Goal: Task Accomplishment & Management: Use online tool/utility

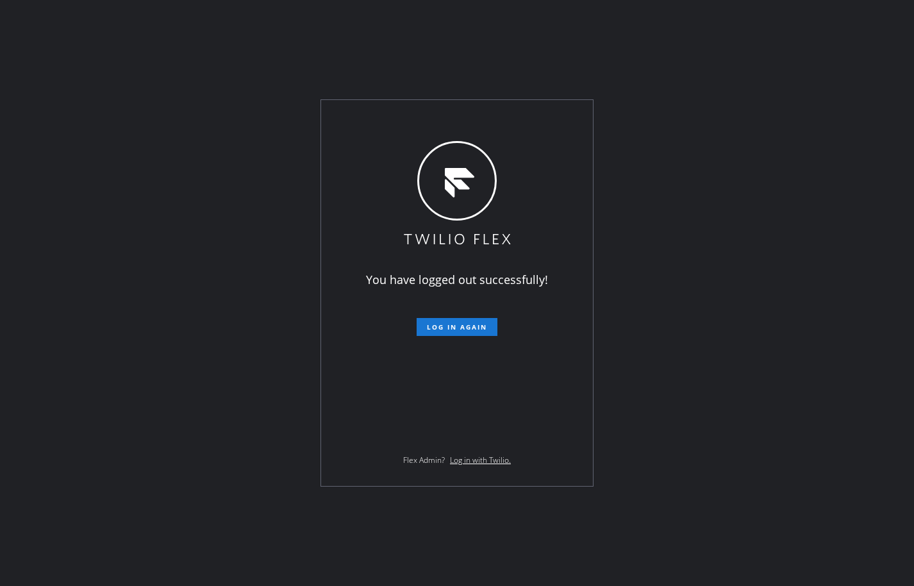
click at [50, 243] on div "You have logged out successfully! Log in again Flex Admin? Log in with Twilio." at bounding box center [457, 293] width 914 height 586
click at [468, 318] on button "Log in again" at bounding box center [456, 327] width 81 height 18
click at [485, 327] on span "Log in again" at bounding box center [457, 326] width 60 height 9
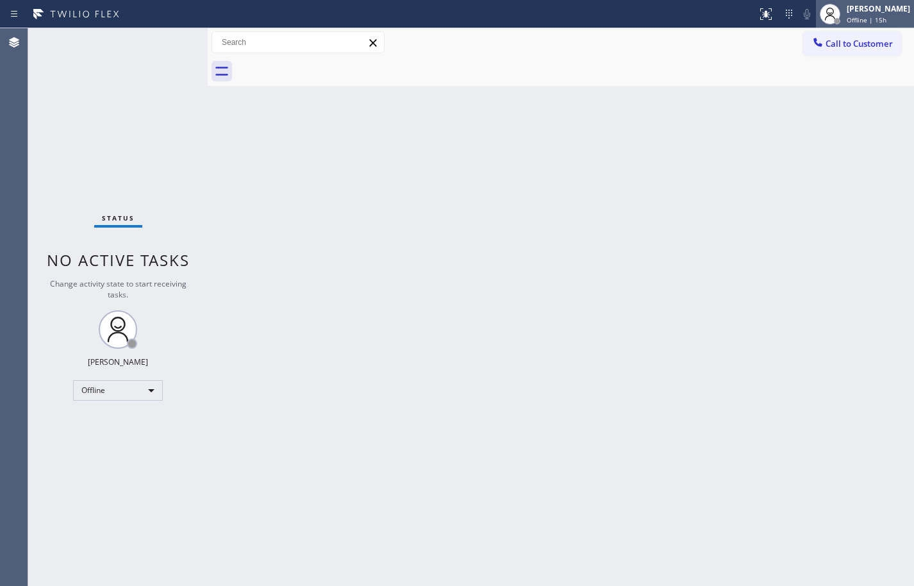
click at [903, 21] on div "Offline | 15h" at bounding box center [877, 19] width 63 height 9
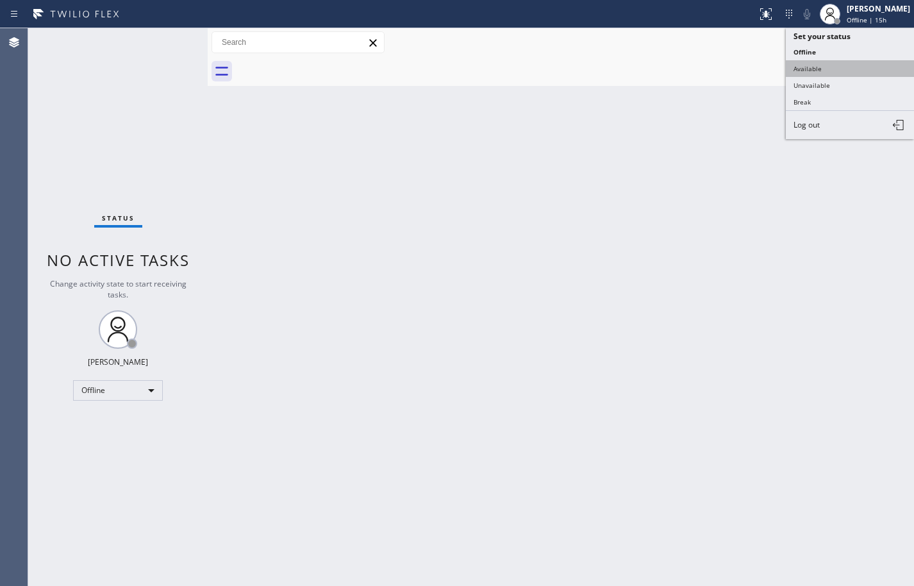
click at [866, 64] on button "Available" at bounding box center [850, 68] width 128 height 17
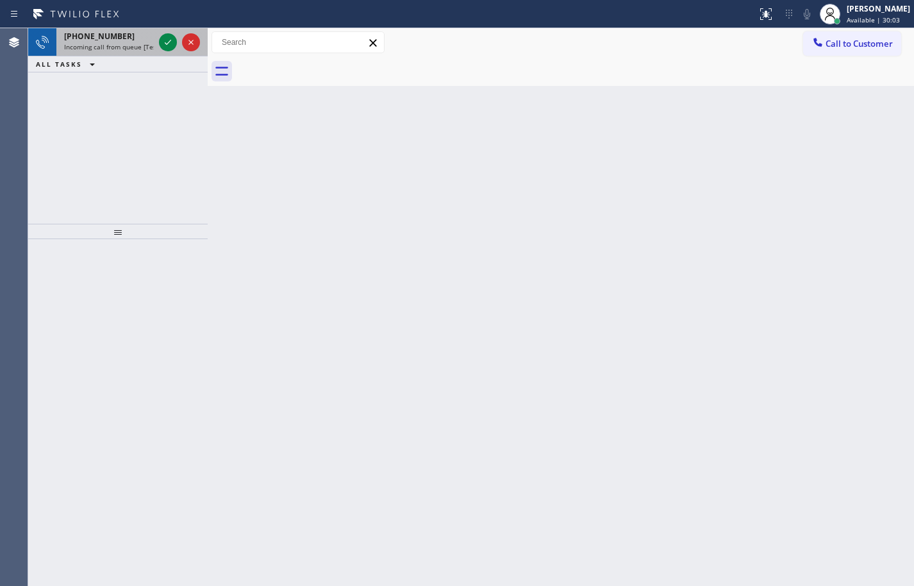
click at [110, 49] on span "Incoming call from queue [Test] All" at bounding box center [117, 46] width 106 height 9
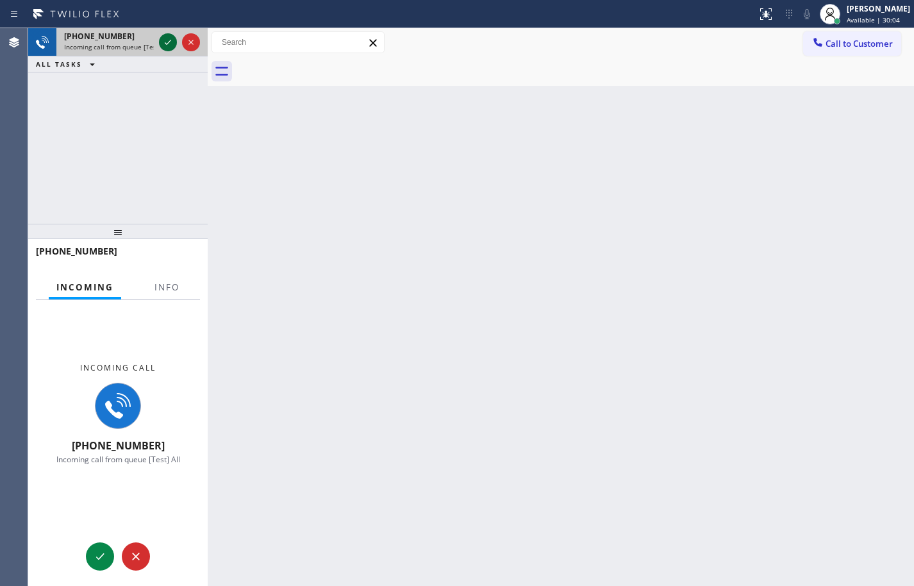
click at [170, 41] on icon at bounding box center [168, 42] width 6 height 5
click at [176, 286] on span "Info" at bounding box center [166, 287] width 25 height 12
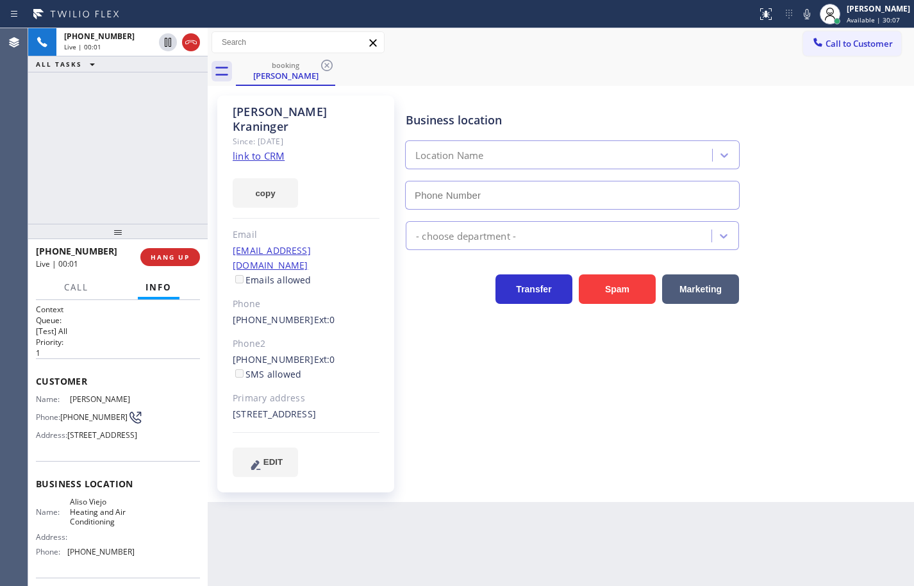
type input "(949) 541-8682"
click at [273, 149] on link "link to CRM" at bounding box center [259, 155] width 52 height 13
click at [270, 178] on button "copy" at bounding box center [265, 192] width 65 height 29
drag, startPoint x: 88, startPoint y: 424, endPoint x: 62, endPoint y: 411, distance: 29.0
click at [62, 411] on div "Phone: (610) 348-8352" at bounding box center [85, 416] width 99 height 15
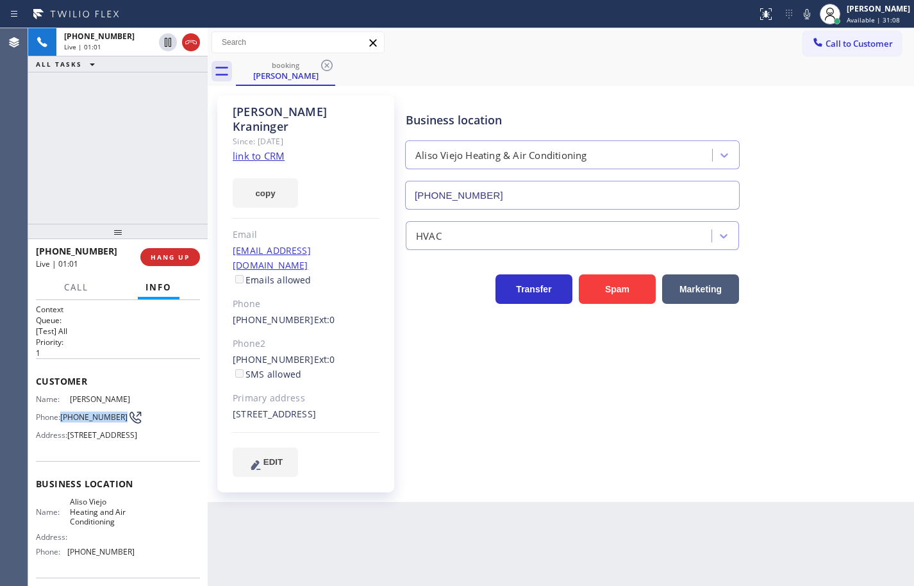
copy span "(610) 348-8352"
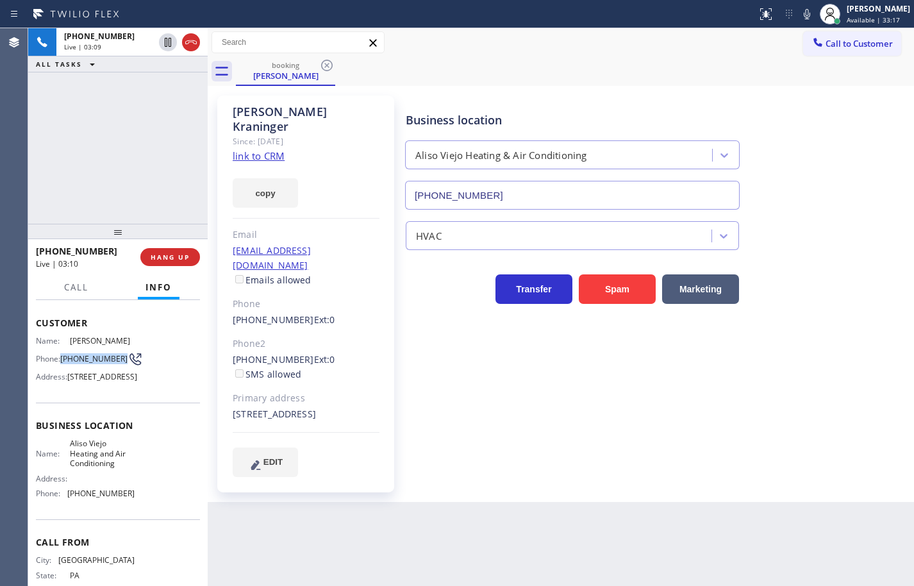
scroll to position [117, 0]
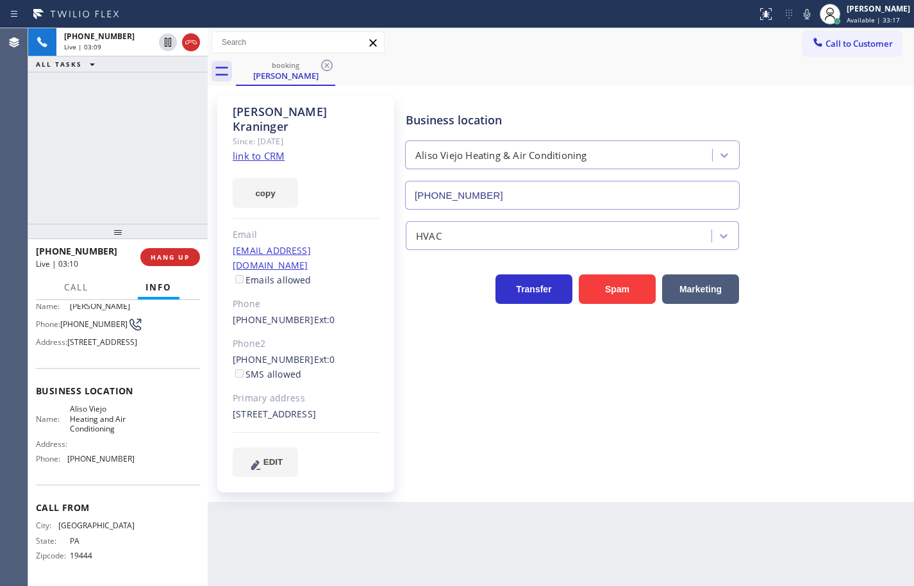
click at [93, 423] on span "Aliso Viejo Heating and Air Conditioning" at bounding box center [102, 418] width 64 height 29
copy span "Aliso Viejo Heating and Air Conditioning"
click at [111, 458] on span "(949) 541-8682" at bounding box center [100, 459] width 67 height 10
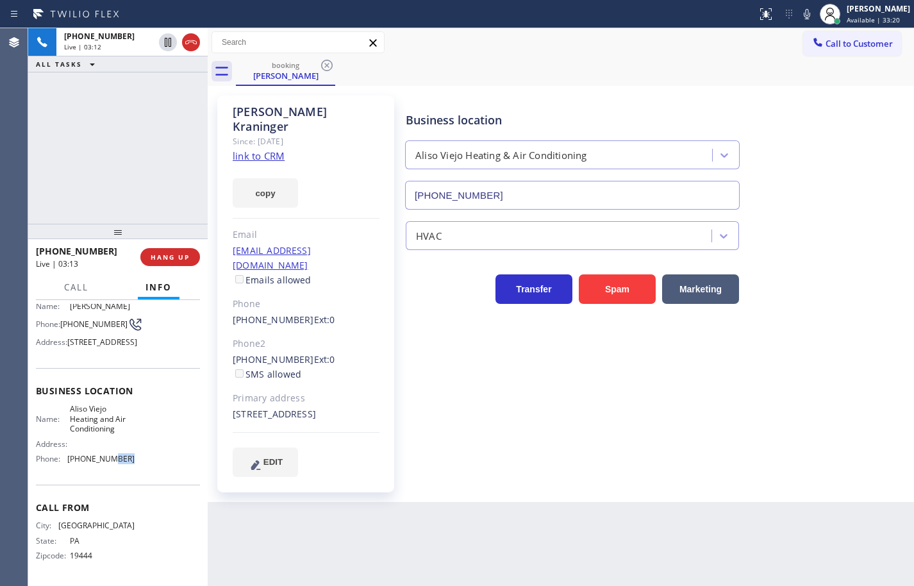
click at [111, 458] on span "(949) 541-8682" at bounding box center [100, 459] width 67 height 10
copy span "(949) 541-8682"
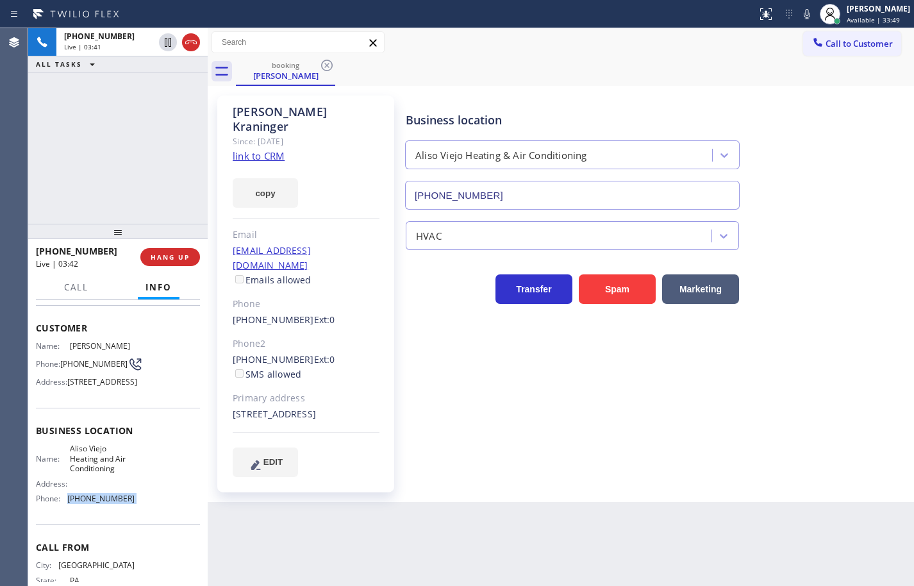
drag, startPoint x: 90, startPoint y: 404, endPoint x: 69, endPoint y: 403, distance: 21.8
click at [69, 386] on span "17 Anacapa Ln, Aliso Viejo, CA 92656, USA" at bounding box center [102, 382] width 70 height 10
copy span "92656"
click at [799, 18] on icon at bounding box center [806, 13] width 15 height 15
click at [170, 42] on icon at bounding box center [167, 42] width 15 height 15
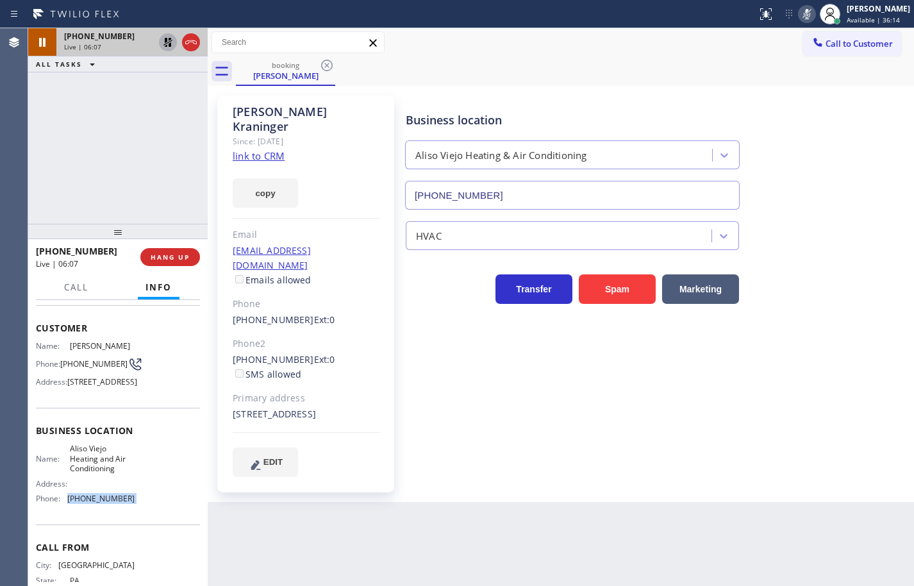
click at [166, 42] on icon at bounding box center [167, 42] width 9 height 9
click at [799, 19] on icon at bounding box center [806, 13] width 15 height 15
click at [167, 42] on icon at bounding box center [167, 42] width 9 height 9
drag, startPoint x: 115, startPoint y: 92, endPoint x: 126, endPoint y: 278, distance: 186.8
click at [115, 92] on div "Reserved" at bounding box center [109, 91] width 90 height 9
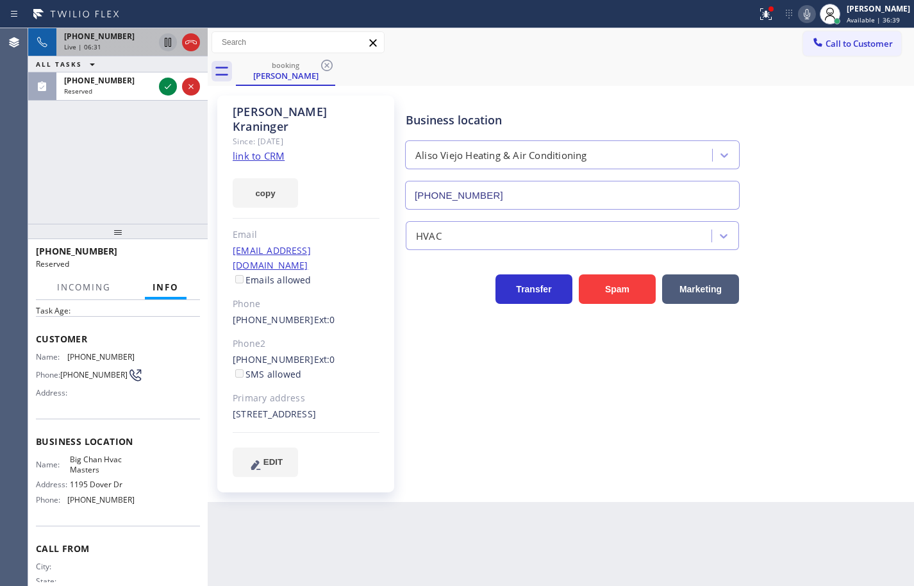
click at [129, 509] on div "Name: Big Chan Hvac Masters Address: 1195 Dover Dr Phone: (909) 328-6731" at bounding box center [118, 481] width 164 height 55
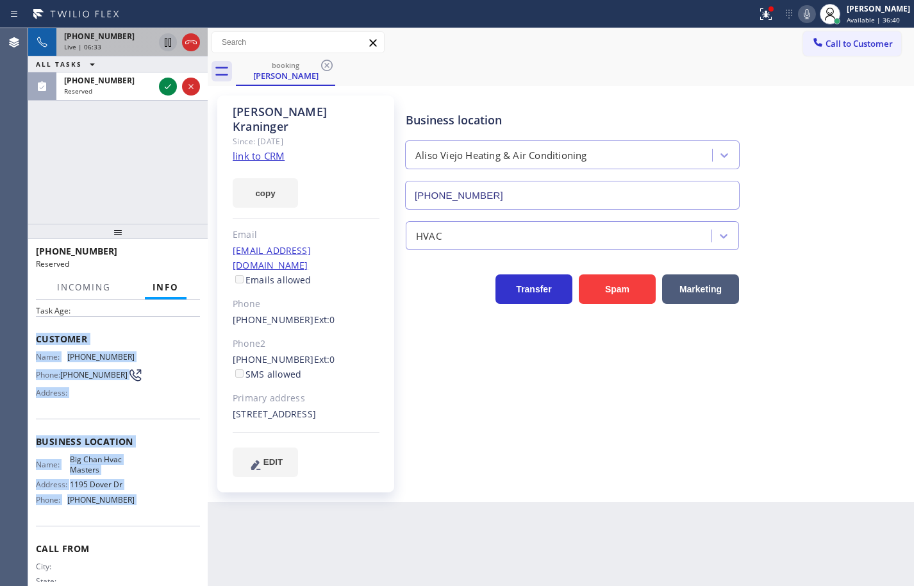
drag, startPoint x: 118, startPoint y: 485, endPoint x: 35, endPoint y: 342, distance: 165.9
click at [35, 342] on div "Context Queue: HVAC Priority: 0 Task Age: Customer Name: (949) 785-1311 Phone: …" at bounding box center [117, 443] width 179 height 286
copy div "Customer Name: (949) 785-1311 Phone: (949) 785-1311 Address: Business location …"
click at [163, 85] on icon at bounding box center [167, 86] width 15 height 15
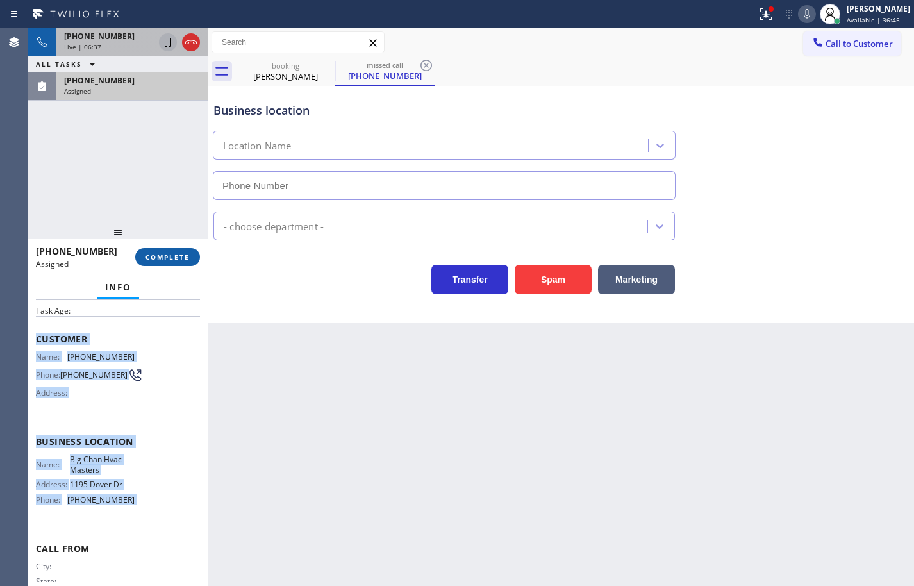
type input "(909) 328-6731"
click at [186, 259] on span "COMPLETE" at bounding box center [167, 256] width 44 height 9
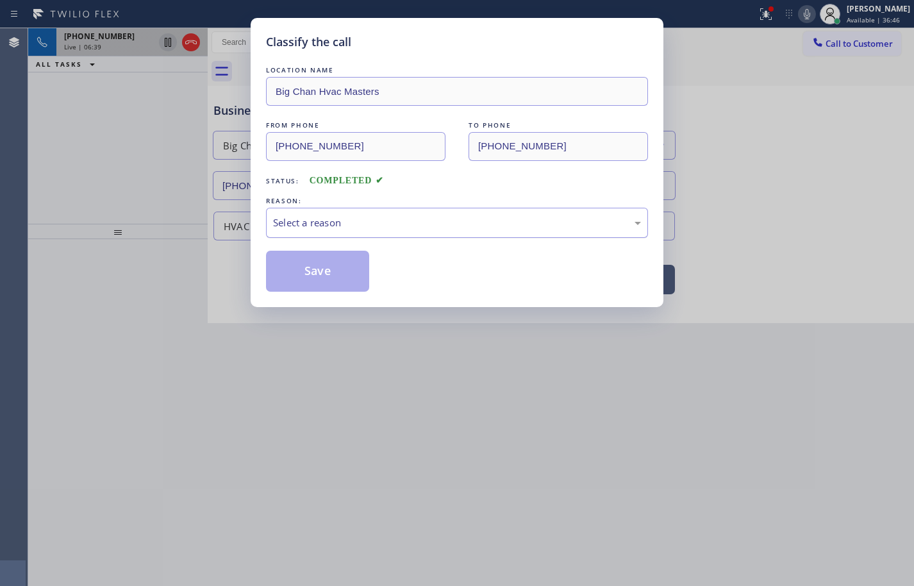
drag, startPoint x: 360, startPoint y: 227, endPoint x: 359, endPoint y: 233, distance: 6.5
click at [359, 227] on div "Select a reason" at bounding box center [457, 222] width 368 height 15
click at [331, 268] on button "Save" at bounding box center [317, 271] width 103 height 41
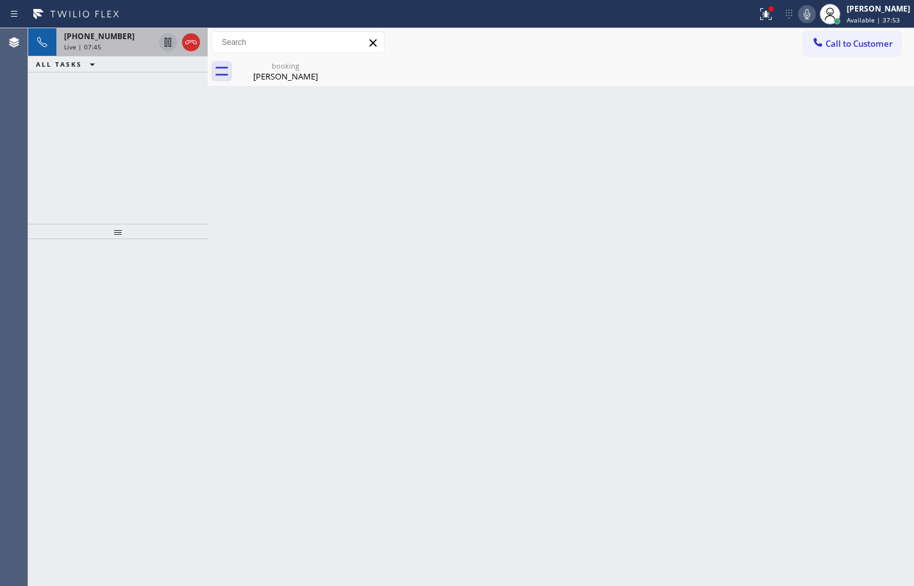
click at [97, 42] on span "Live | 07:45" at bounding box center [82, 46] width 37 height 9
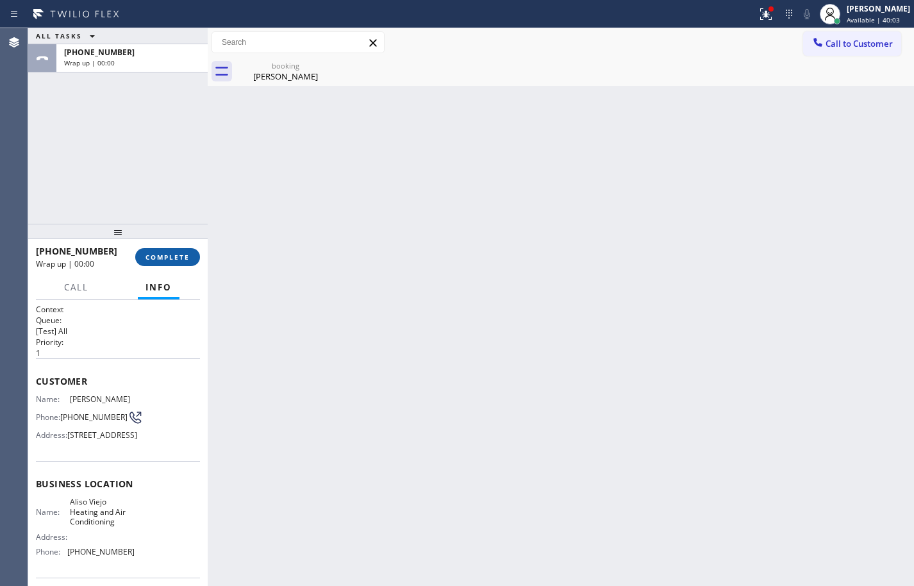
click at [183, 261] on span "COMPLETE" at bounding box center [167, 256] width 44 height 9
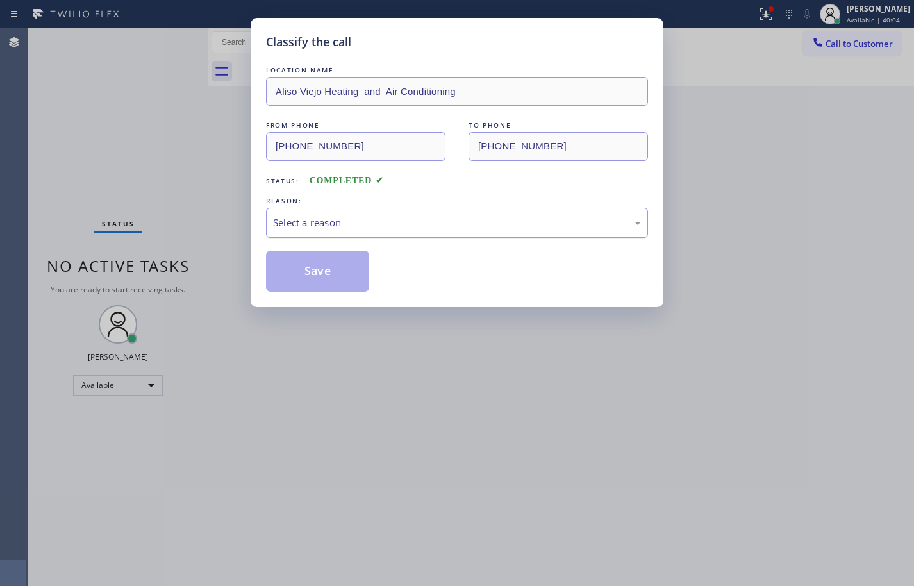
click at [372, 226] on div "Select a reason" at bounding box center [457, 222] width 368 height 15
click at [373, 227] on div "Existing Customer - ETA/PI/REDO/complain/cancel" at bounding box center [457, 222] width 368 height 15
click at [334, 272] on button "Save" at bounding box center [317, 271] width 103 height 41
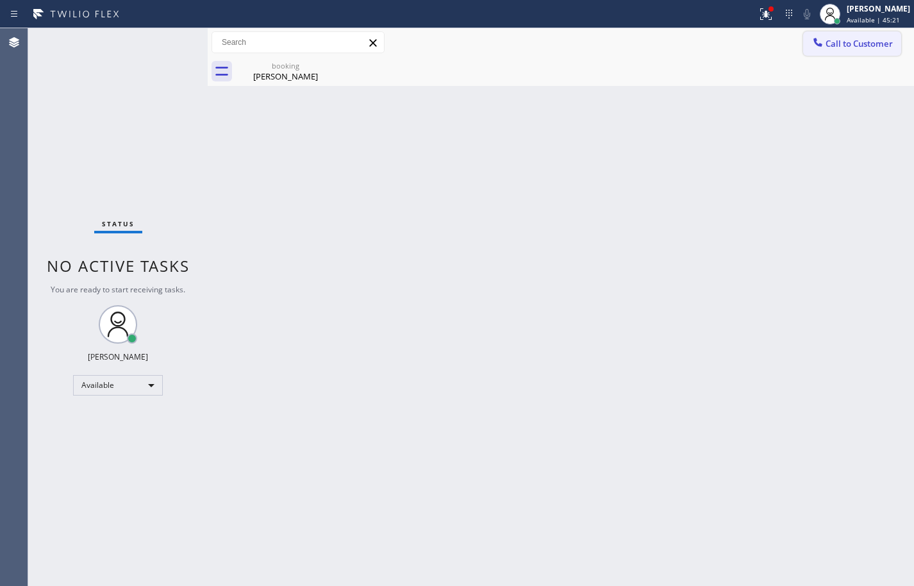
click at [827, 47] on span "Call to Customer" at bounding box center [858, 44] width 67 height 12
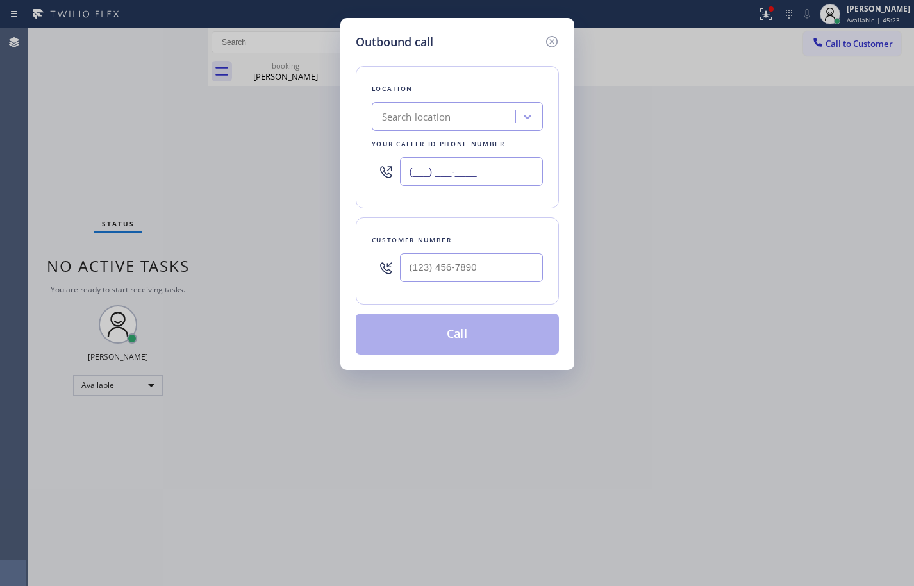
click at [489, 178] on input "(___) ___-____" at bounding box center [471, 171] width 143 height 29
paste input "415) 727-1503"
click at [499, 209] on div "Location Search location Your caller id phone number (415) 727-1503 Customer nu…" at bounding box center [457, 203] width 203 height 304
click at [490, 180] on input "(415) 727-1503" at bounding box center [471, 171] width 143 height 29
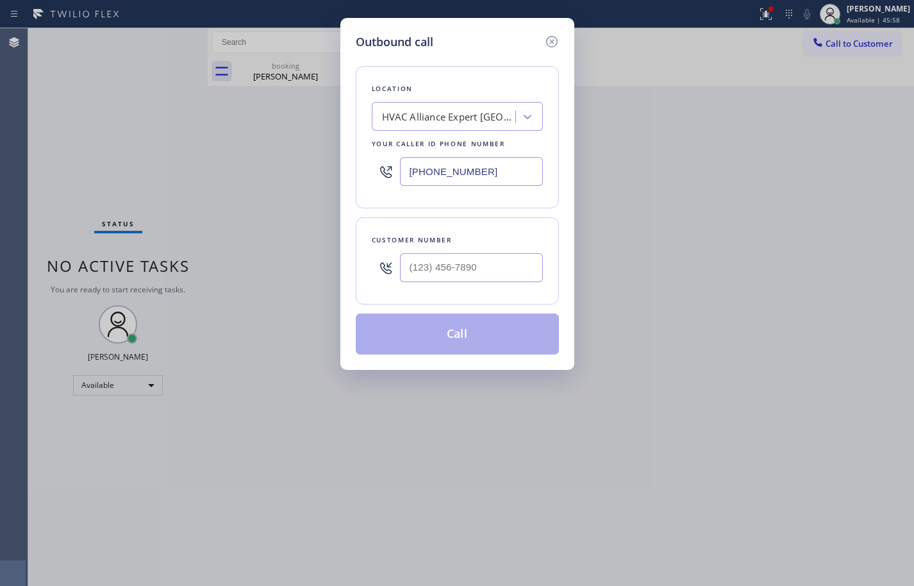
click at [490, 180] on input "(415) 727-1503" at bounding box center [471, 171] width 143 height 29
paste input "855) 999-4417"
click at [487, 169] on input "(855) 999-4417" at bounding box center [471, 171] width 143 height 29
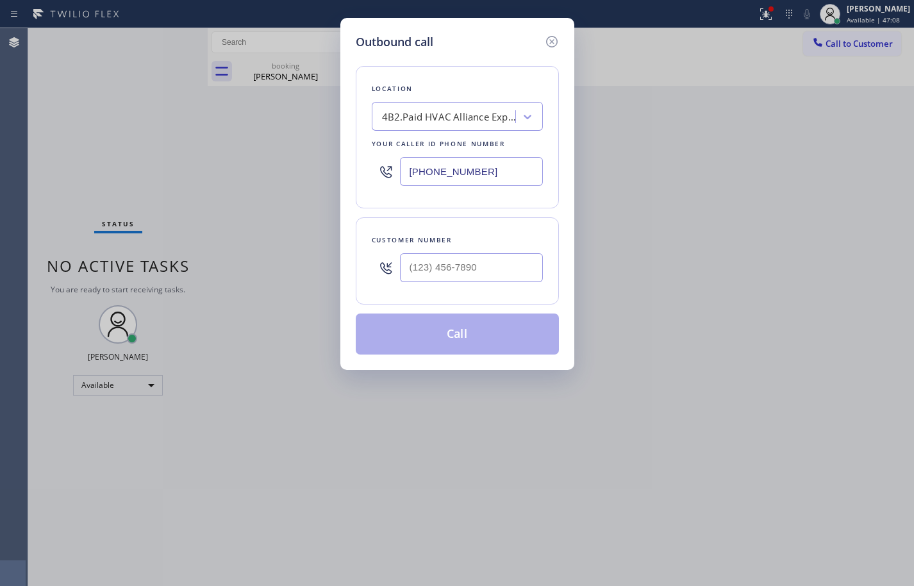
paste input "415) 727-1503"
type input "(415) 727-1503"
click at [498, 207] on div "Location 4B2.Paid HVAC Alliance Expert Your caller id phone number (415) 727-15…" at bounding box center [457, 137] width 203 height 142
click at [458, 264] on input "(___) ___-____" at bounding box center [471, 267] width 143 height 29
paste input "707) 704-9213"
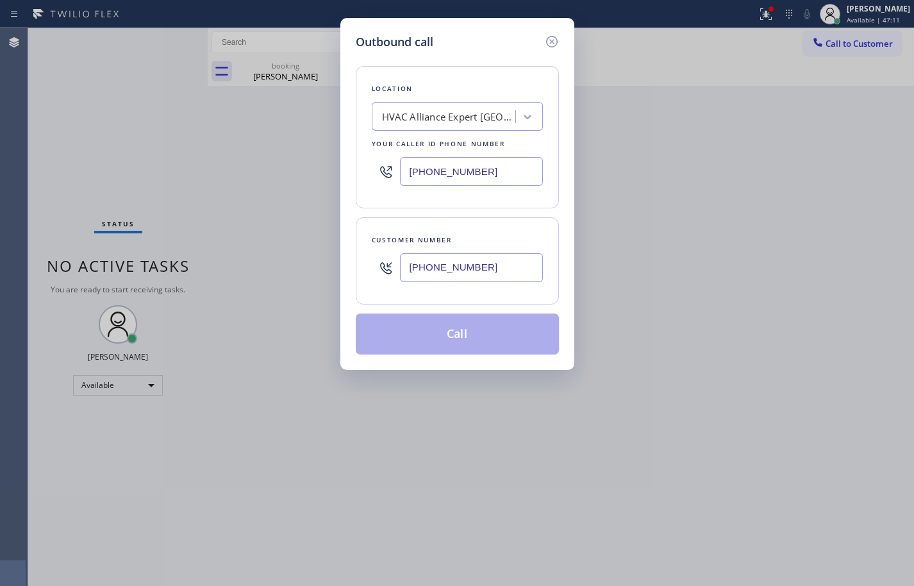
type input "(707) 704-9213"
click at [518, 210] on div "Location HVAC Alliance Expert San Francisco Your caller id phone number (415) 7…" at bounding box center [457, 203] width 203 height 304
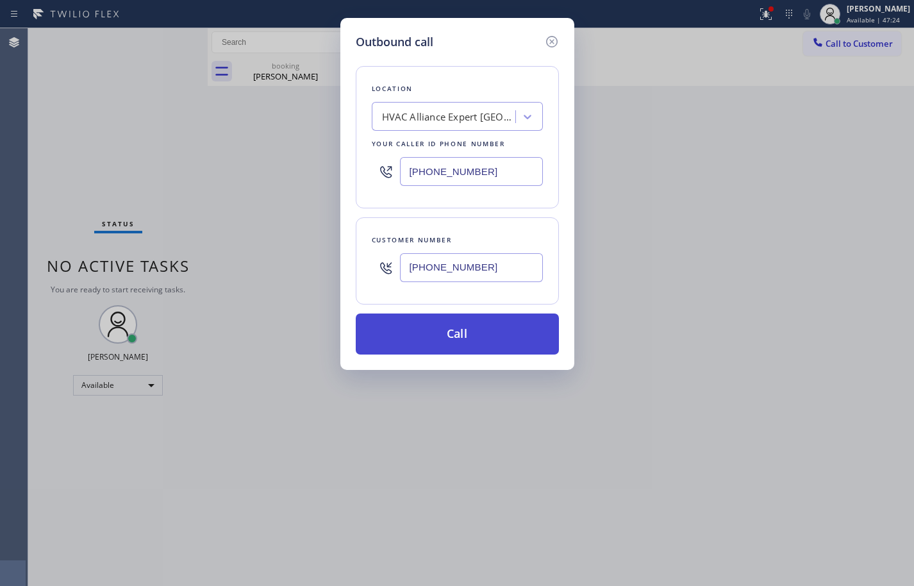
click at [523, 336] on button "Call" at bounding box center [457, 333] width 203 height 41
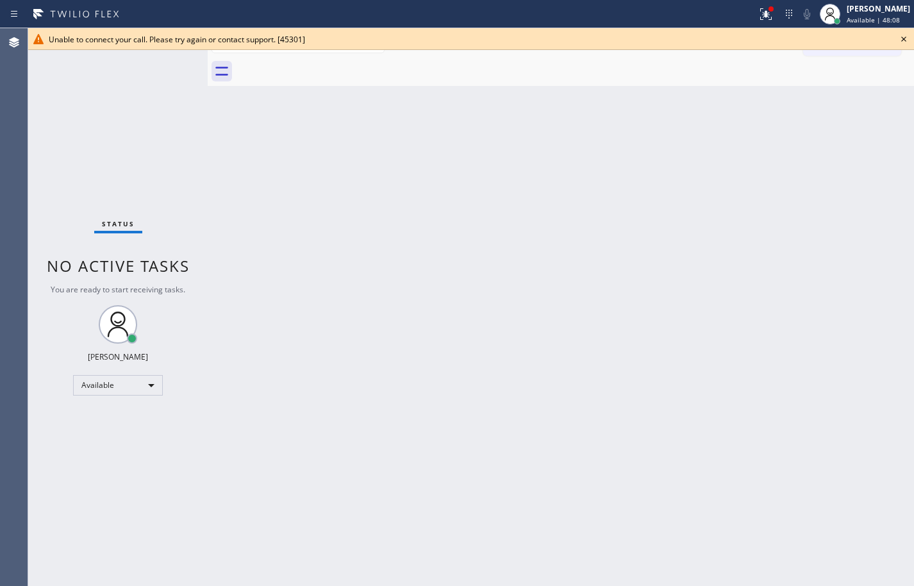
click at [876, 91] on div "Back to Dashboard Change Sender ID Customers Technicians Select a contact Outbo…" at bounding box center [561, 306] width 706 height 557
click at [904, 40] on icon at bounding box center [903, 38] width 15 height 15
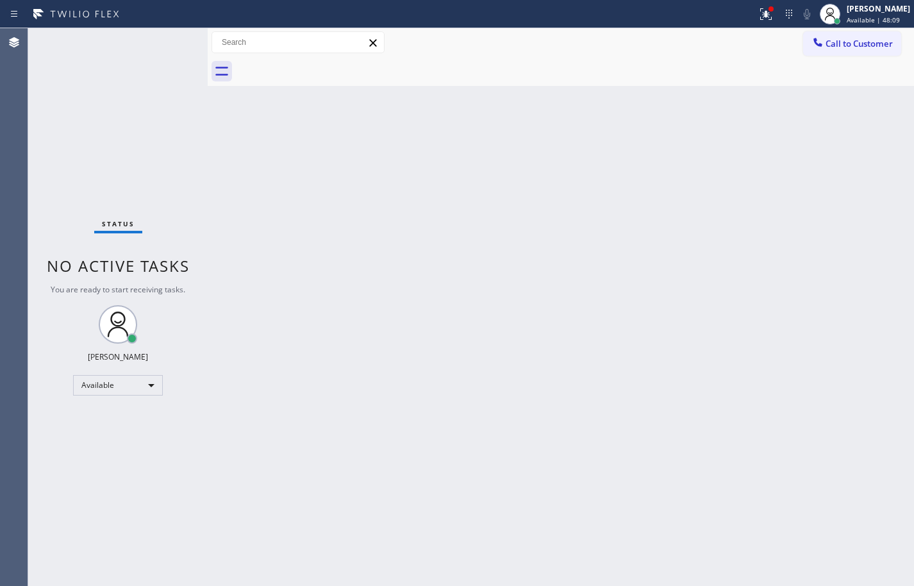
click at [744, 192] on div "Back to Dashboard Change Sender ID Customers Technicians Select a contact Outbo…" at bounding box center [561, 306] width 706 height 557
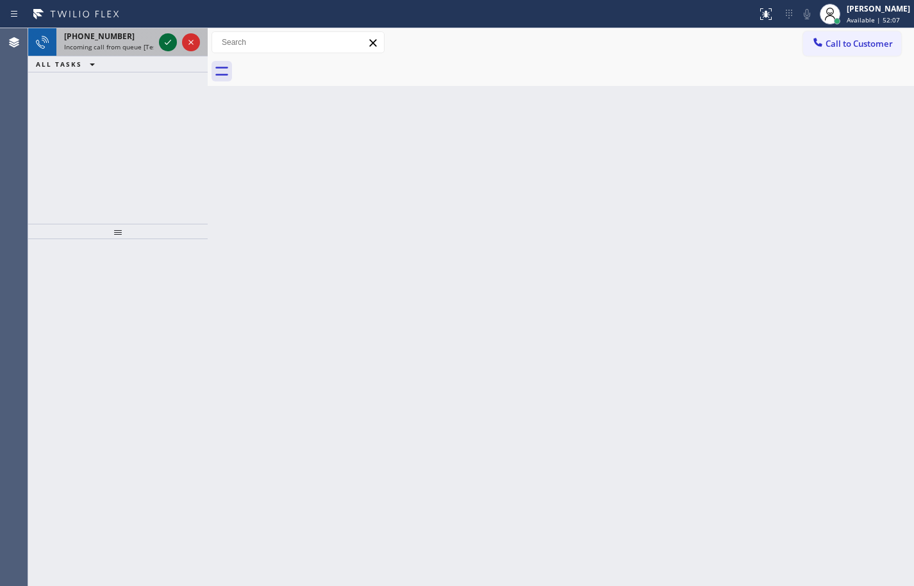
drag, startPoint x: 109, startPoint y: 45, endPoint x: 175, endPoint y: 47, distance: 66.0
click at [109, 45] on span "Incoming call from queue [Test] All" at bounding box center [117, 46] width 106 height 9
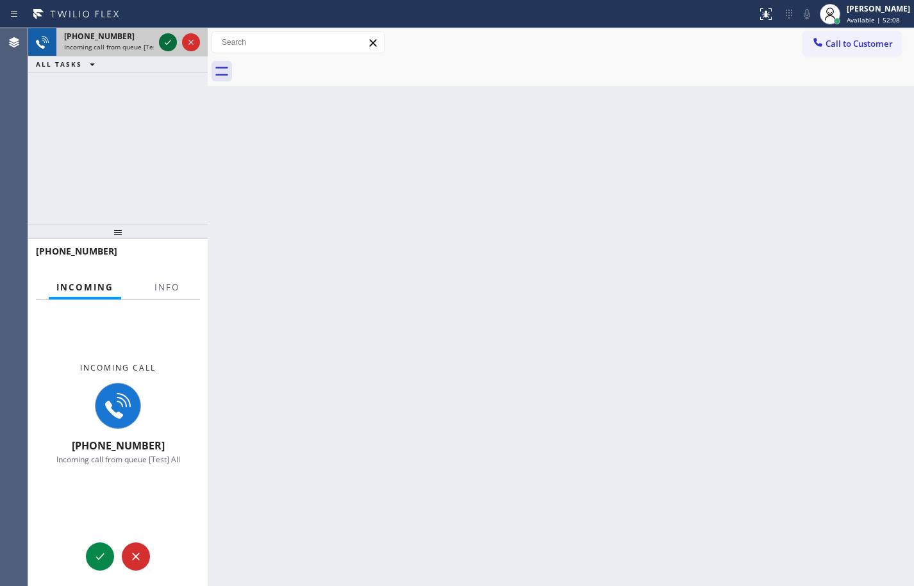
click at [172, 44] on icon at bounding box center [167, 42] width 15 height 15
click at [165, 299] on div at bounding box center [167, 298] width 40 height 3
click at [168, 292] on span "Info" at bounding box center [166, 287] width 25 height 12
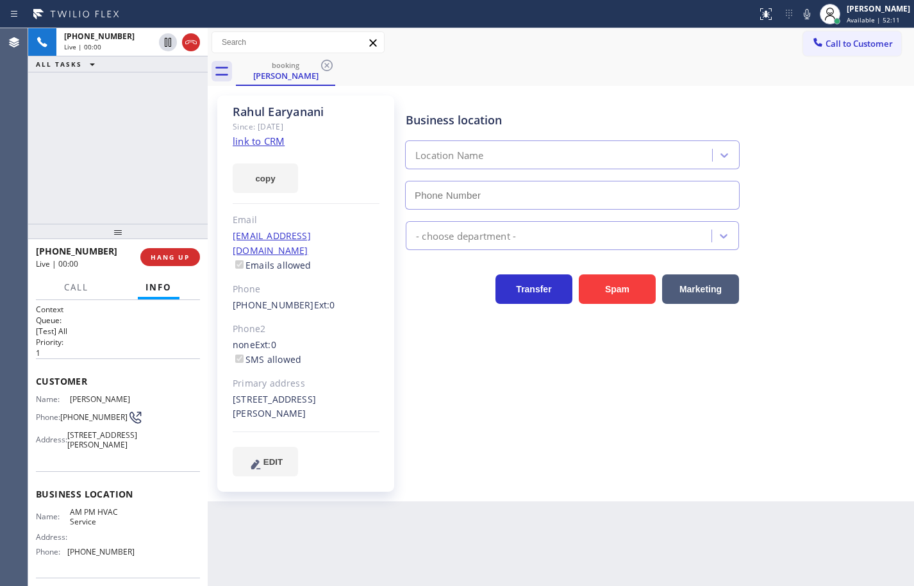
type input "[PHONE_NUMBER]"
click at [276, 141] on link "link to CRM" at bounding box center [259, 141] width 52 height 13
click at [286, 176] on button "copy" at bounding box center [265, 177] width 65 height 29
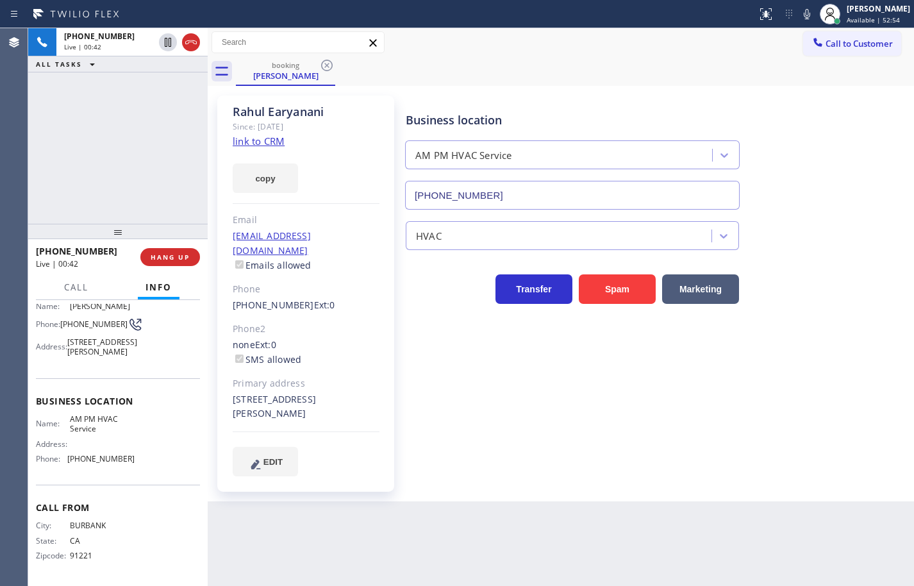
click at [88, 422] on span "AM PM HVAC Service" at bounding box center [102, 424] width 64 height 20
copy span "AM PM HVAC Service"
click at [109, 457] on span "[PHONE_NUMBER]" at bounding box center [100, 459] width 67 height 10
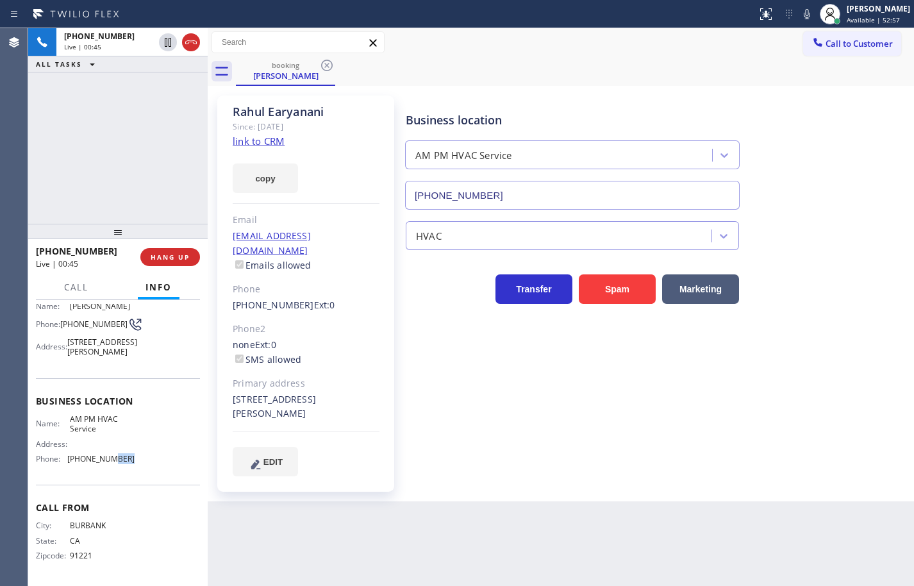
click at [109, 457] on span "[PHONE_NUMBER]" at bounding box center [100, 459] width 67 height 10
copy span "[PHONE_NUMBER]"
click at [799, 17] on icon at bounding box center [806, 13] width 15 height 15
click at [167, 42] on icon at bounding box center [168, 42] width 6 height 9
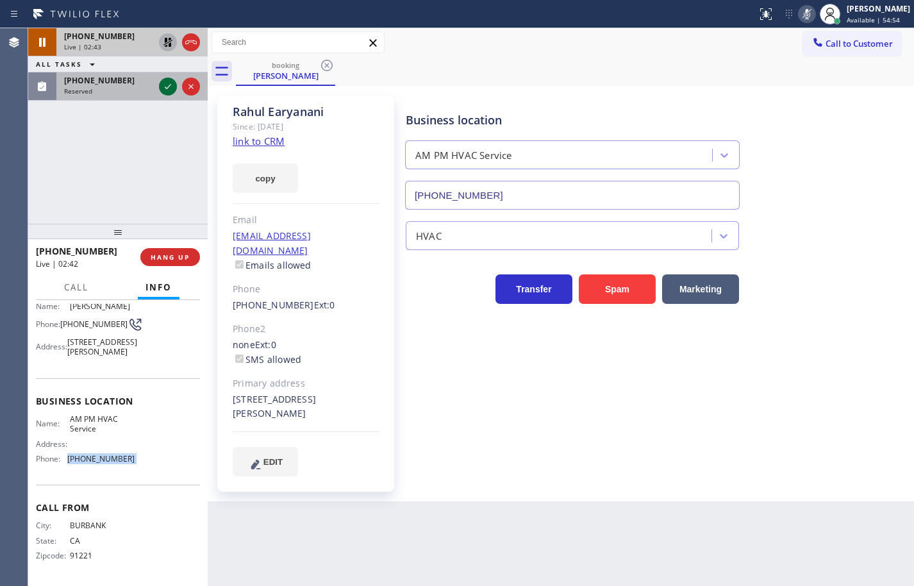
click at [167, 87] on icon at bounding box center [167, 86] width 15 height 15
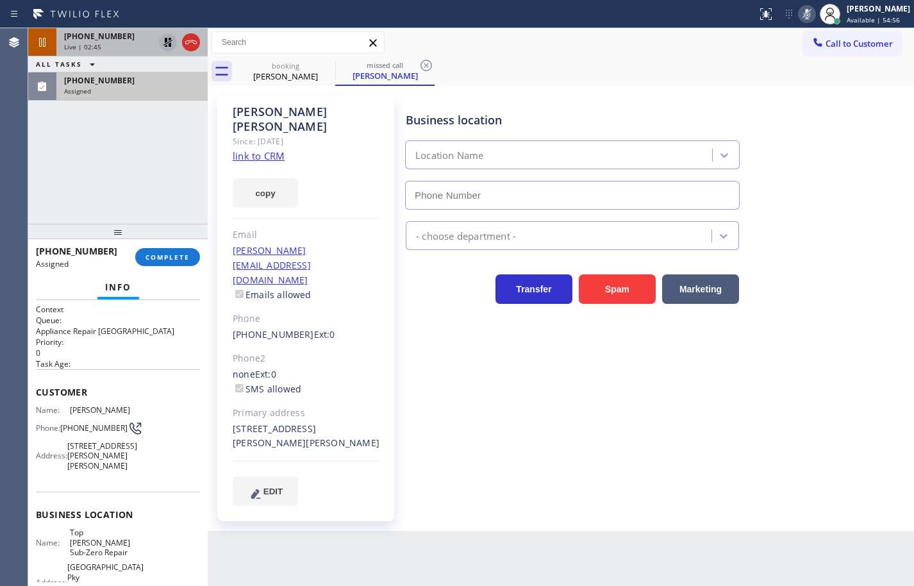
type input "[PHONE_NUMBER]"
click at [270, 149] on link "link to CRM" at bounding box center [259, 155] width 52 height 13
click at [269, 178] on button "copy" at bounding box center [265, 192] width 65 height 29
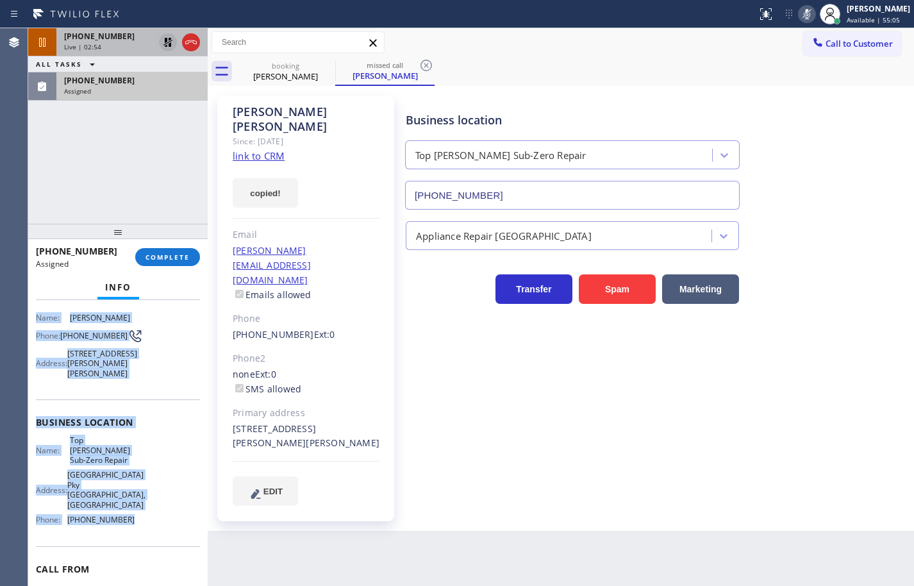
scroll to position [62, 0]
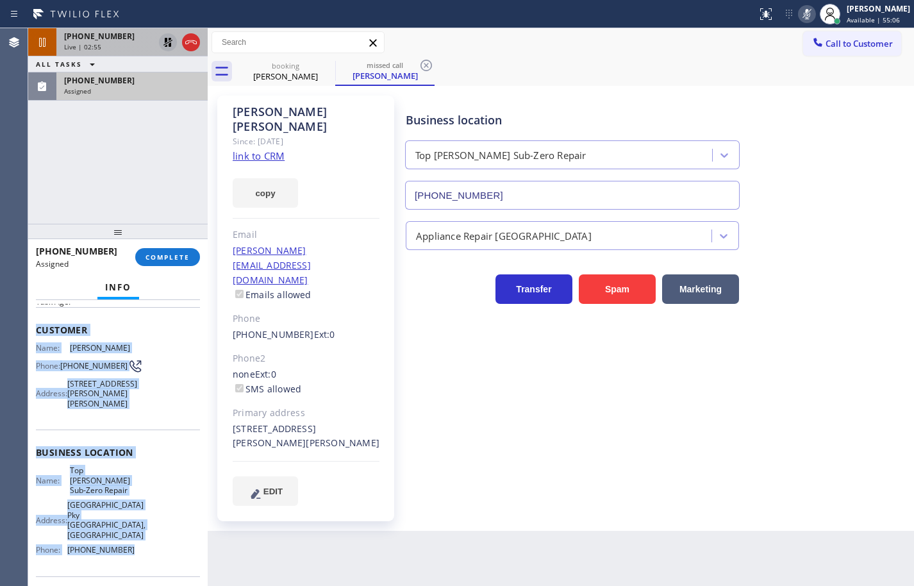
drag, startPoint x: 133, startPoint y: 478, endPoint x: 38, endPoint y: 339, distance: 168.3
click at [38, 339] on div "Context Queue: Appliance Repair High End Priority: 0 Task Age: Customer Name: […" at bounding box center [118, 457] width 164 height 431
copy div "Customer Name: [PERSON_NAME] Phone: [PHONE_NUMBER] Address: [STREET_ADDRESS][PE…"
click at [144, 85] on div "[PHONE_NUMBER]" at bounding box center [132, 80] width 136 height 11
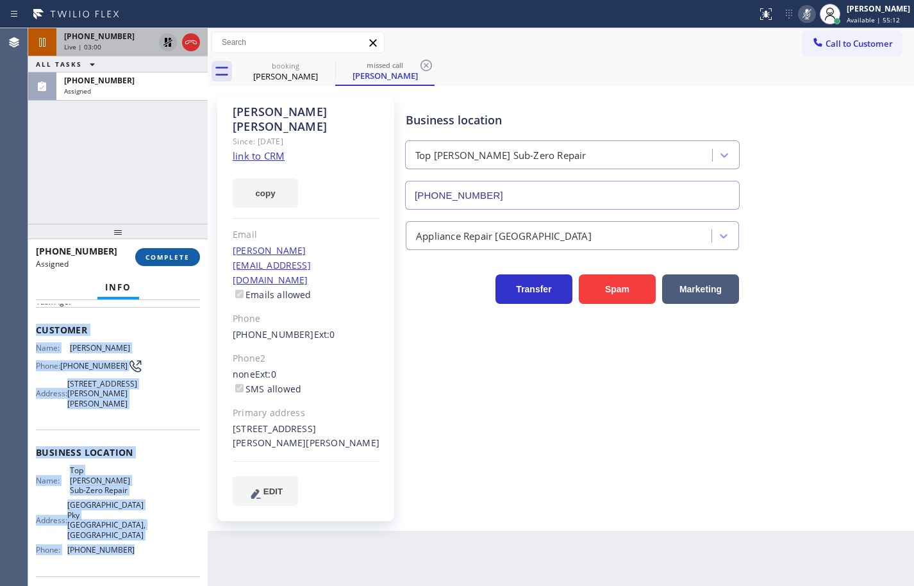
click at [176, 249] on button "COMPLETE" at bounding box center [167, 257] width 65 height 18
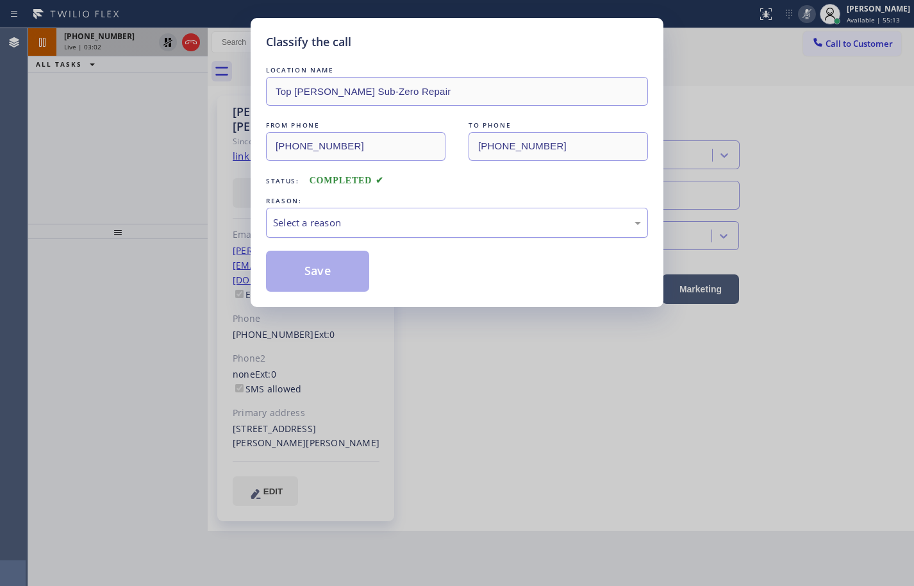
click at [346, 222] on div "Select a reason" at bounding box center [457, 222] width 368 height 15
click at [342, 270] on button "Save" at bounding box center [317, 271] width 103 height 41
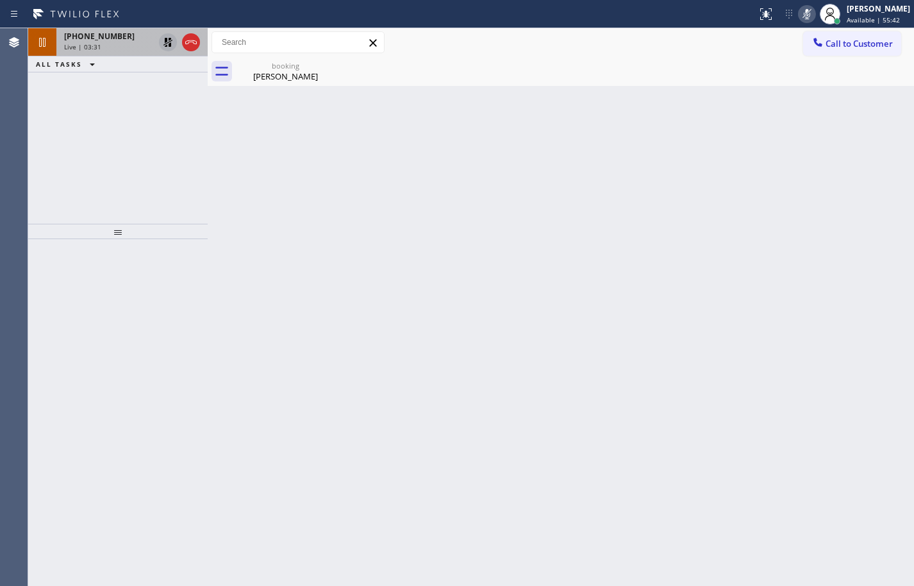
click at [104, 42] on div "Live | 03:31" at bounding box center [109, 46] width 90 height 9
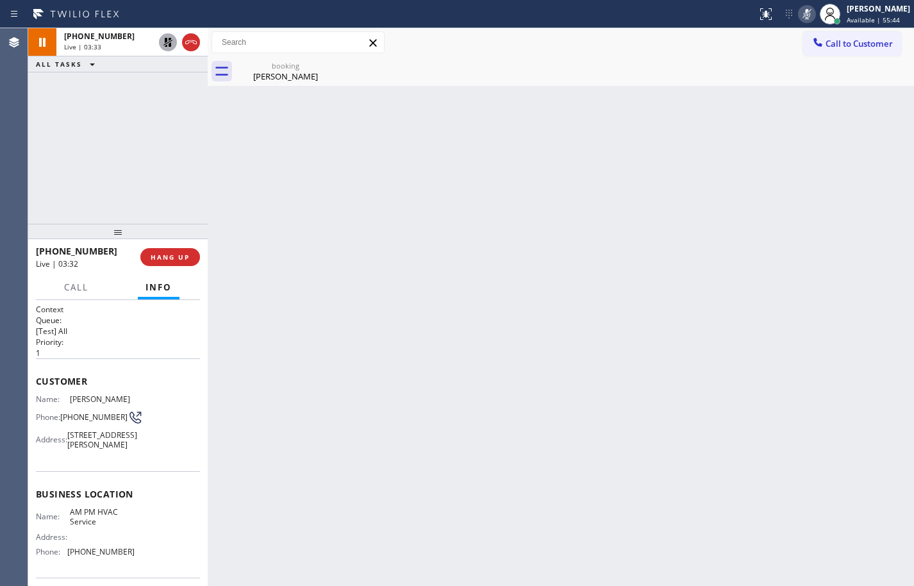
click at [164, 43] on icon at bounding box center [167, 42] width 15 height 15
click at [799, 20] on icon at bounding box center [806, 13] width 15 height 15
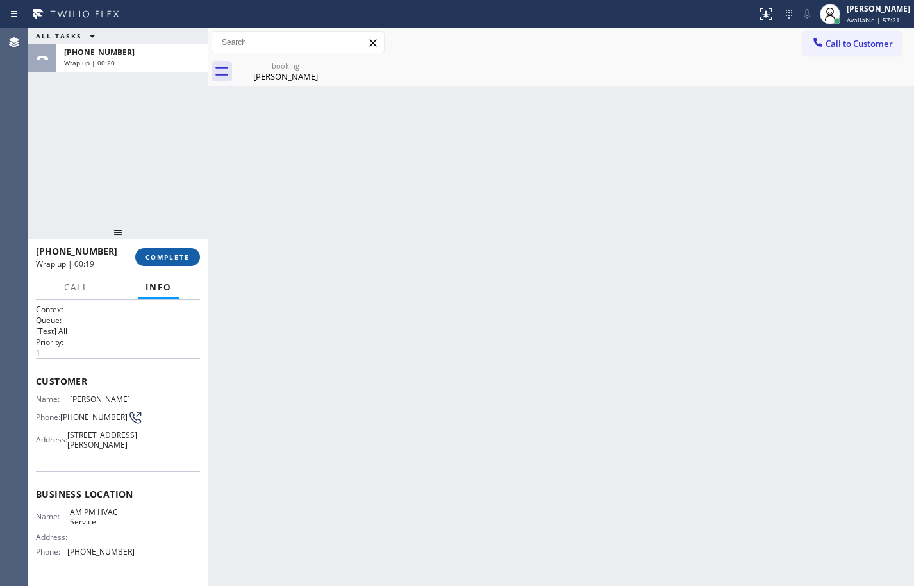
click at [164, 256] on span "COMPLETE" at bounding box center [167, 256] width 44 height 9
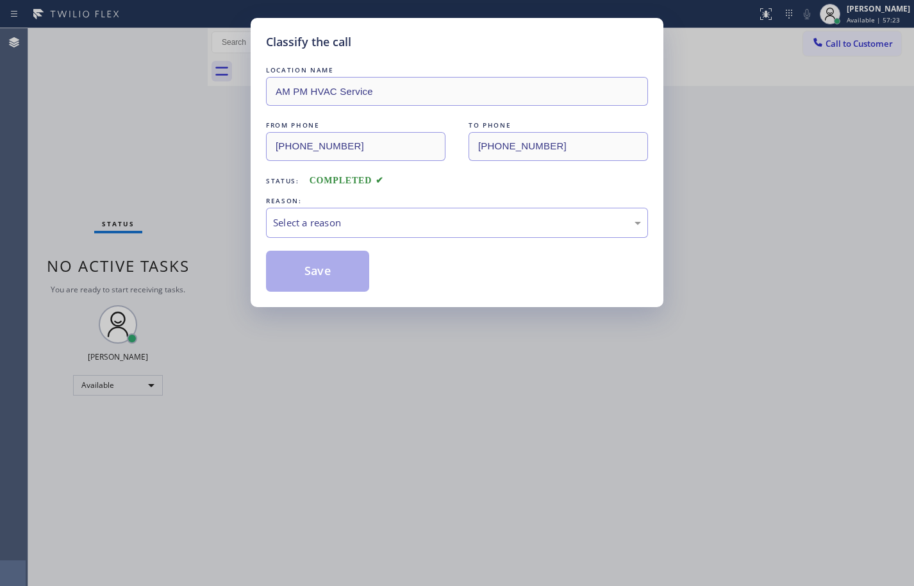
click at [357, 227] on div "Select a reason" at bounding box center [457, 222] width 368 height 15
click at [345, 268] on button "Save" at bounding box center [317, 271] width 103 height 41
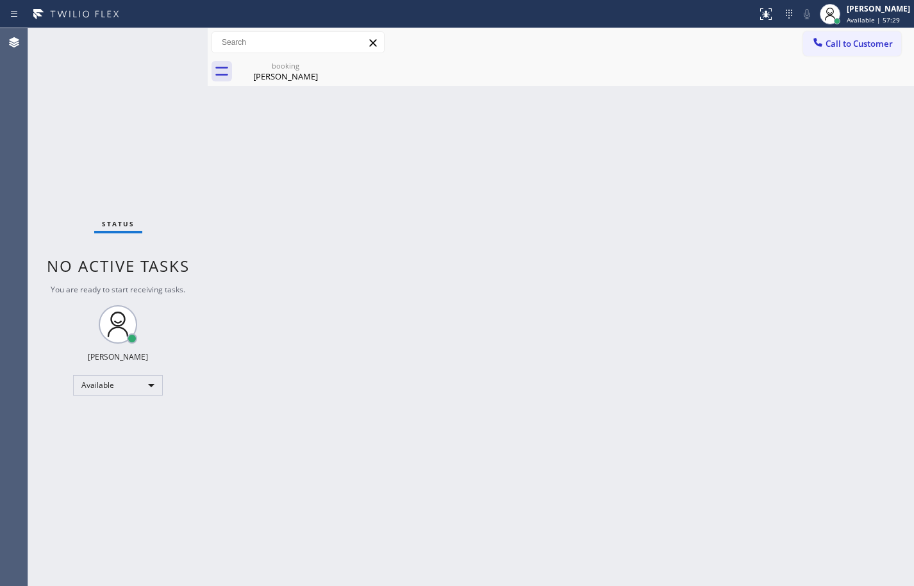
drag, startPoint x: 773, startPoint y: 112, endPoint x: 777, endPoint y: 103, distance: 9.8
click at [775, 108] on div "Back to Dashboard Change Sender ID Customers Technicians Select a contact Outbo…" at bounding box center [561, 306] width 706 height 557
click at [850, 46] on span "Call to Customer" at bounding box center [858, 44] width 67 height 12
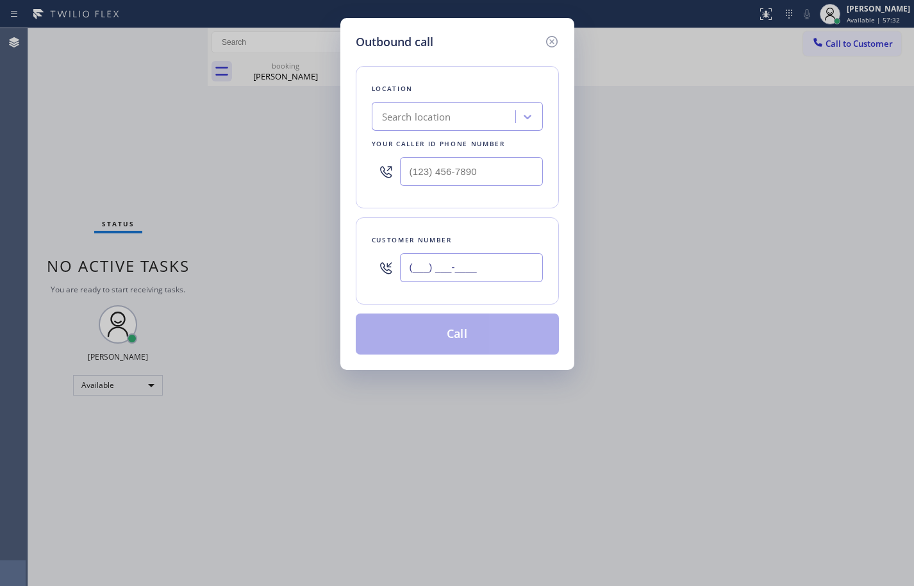
drag, startPoint x: 502, startPoint y: 272, endPoint x: 549, endPoint y: 258, distance: 49.3
click at [502, 272] on input "(___) ___-____" at bounding box center [471, 267] width 143 height 29
paste input "714) 337-0855"
type input "[PHONE_NUMBER]"
click at [500, 173] on input "(___) ___-____" at bounding box center [471, 171] width 143 height 29
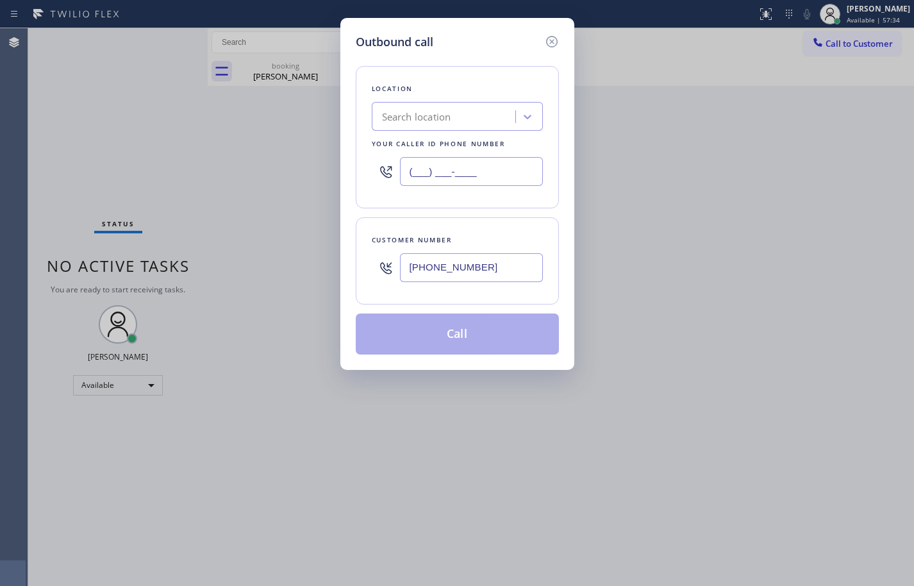
click at [500, 173] on input "(___) ___-____" at bounding box center [471, 171] width 143 height 29
paste input "714) 970-4558"
click at [497, 221] on div "Customer number [PHONE_NUMBER]" at bounding box center [457, 260] width 203 height 87
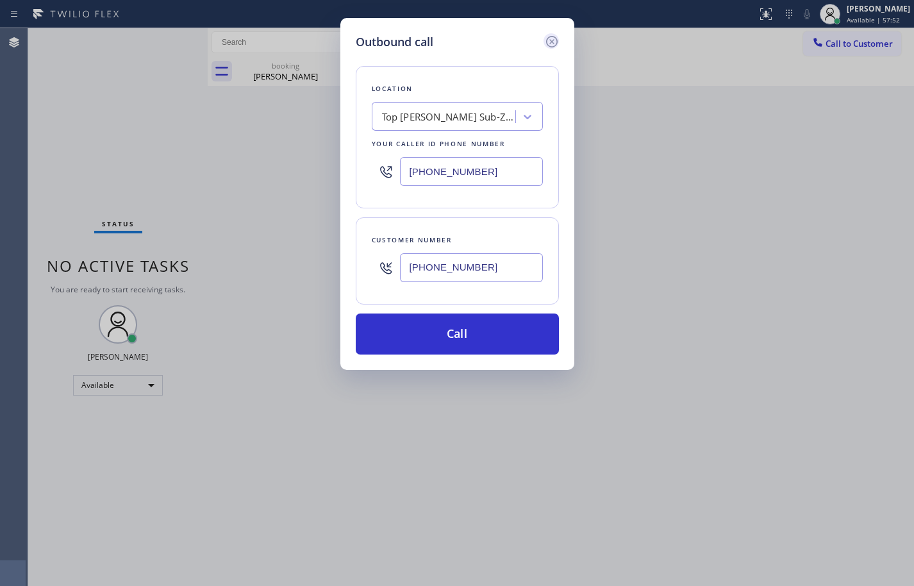
click at [552, 42] on icon at bounding box center [551, 42] width 12 height 12
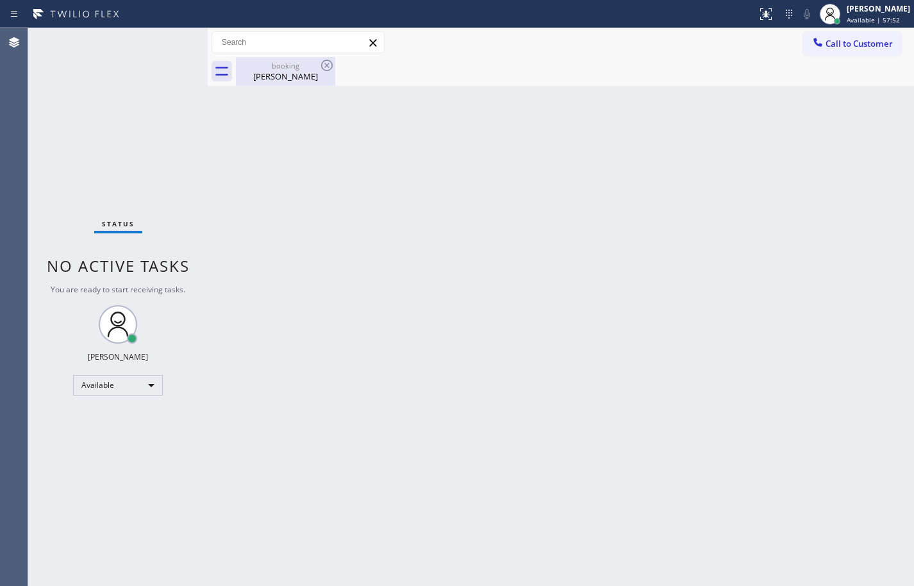
click at [311, 76] on div "[PERSON_NAME]" at bounding box center [285, 76] width 97 height 12
click at [863, 44] on span "Call to Customer" at bounding box center [858, 44] width 67 height 12
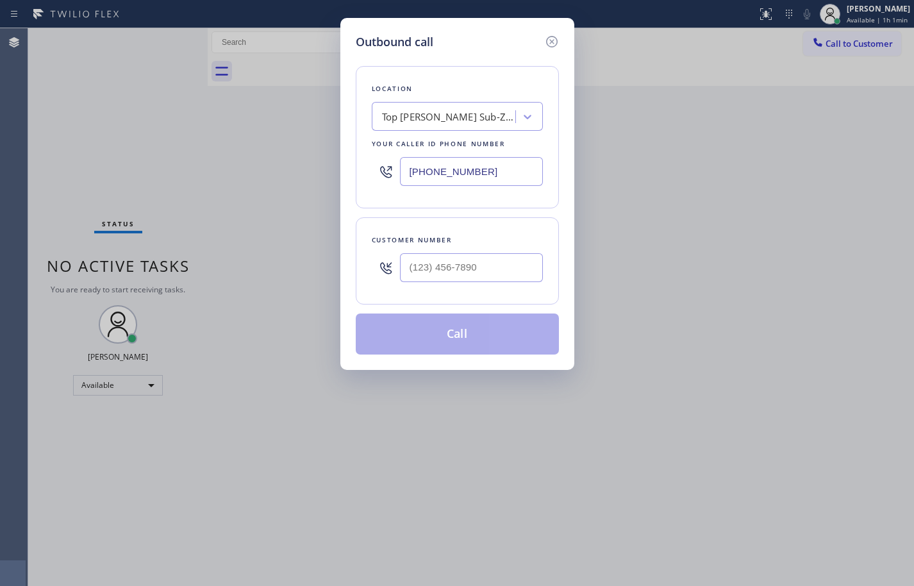
click at [499, 165] on input "[PHONE_NUMBER]" at bounding box center [471, 171] width 143 height 29
paste input "310) 853-6861"
type input "[PHONE_NUMBER]"
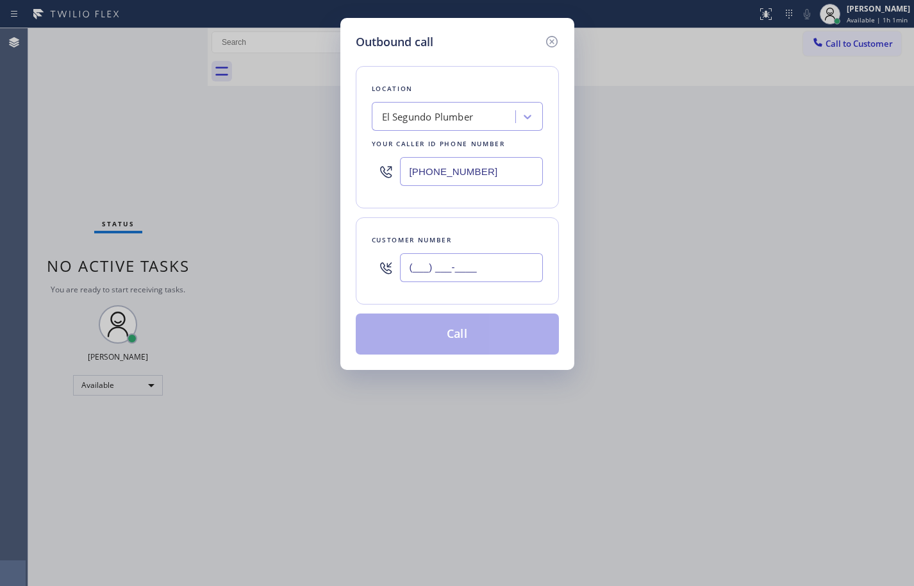
click at [495, 268] on input "(___) ___-____" at bounding box center [471, 267] width 143 height 29
paste input "688) 652-1630"
type input "[PHONE_NUMBER]"
click at [516, 215] on div "Location [GEOGRAPHIC_DATA] Plumber Your caller id phone number [PHONE_NUMBER] C…" at bounding box center [457, 203] width 203 height 304
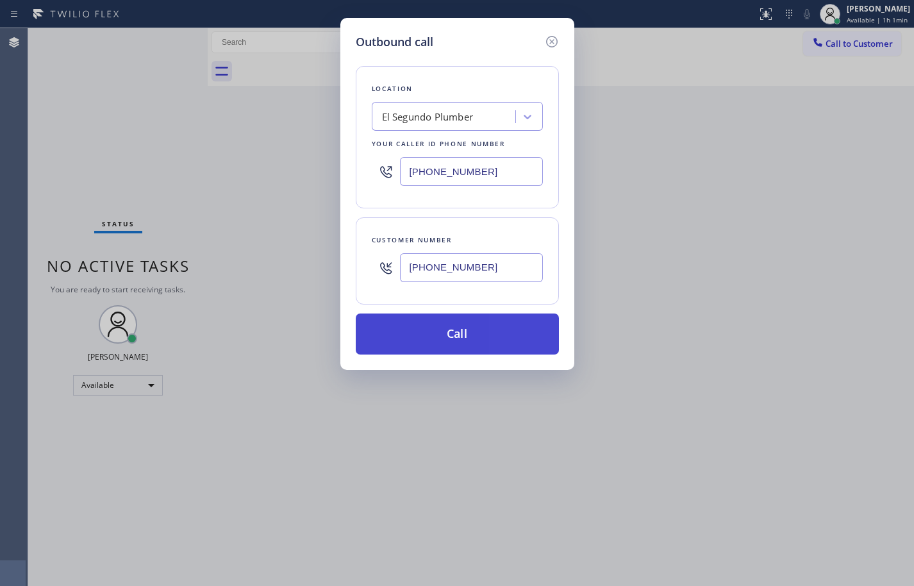
click at [498, 336] on button "Call" at bounding box center [457, 333] width 203 height 41
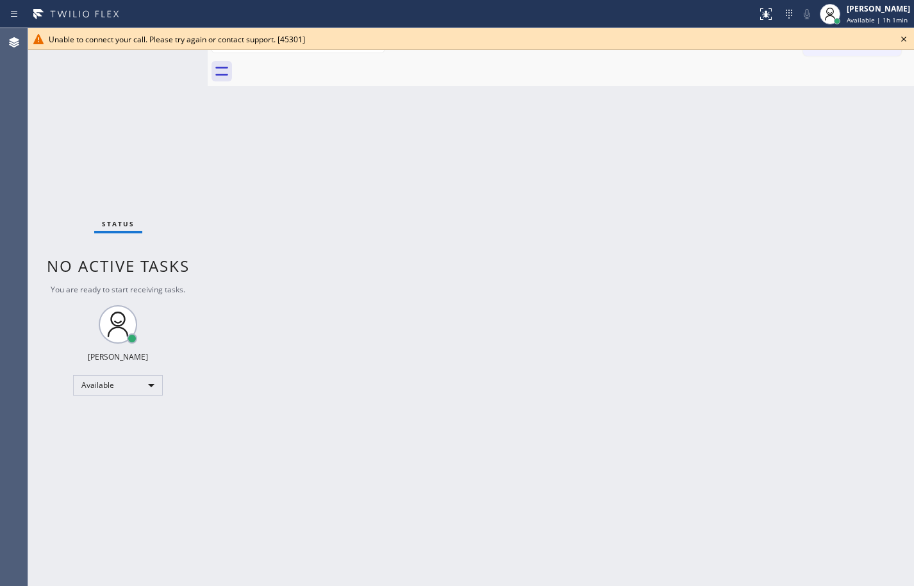
click at [144, 115] on div "Status No active tasks You are ready to start receiving tasks. [PERSON_NAME] Av…" at bounding box center [117, 306] width 179 height 557
click at [903, 40] on icon at bounding box center [903, 39] width 5 height 5
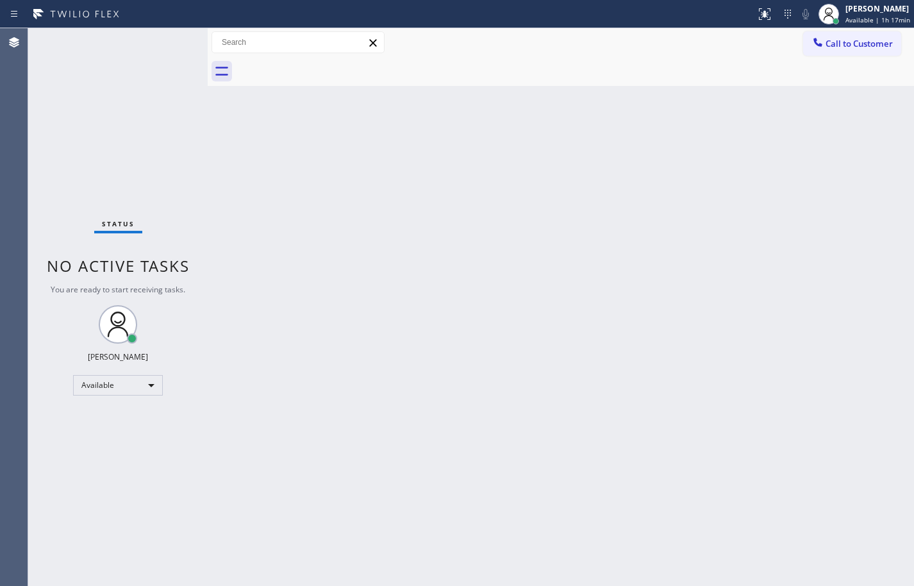
click at [883, 354] on div "Back to Dashboard Change Sender ID Customers Technicians Select a contact Outbo…" at bounding box center [561, 306] width 706 height 557
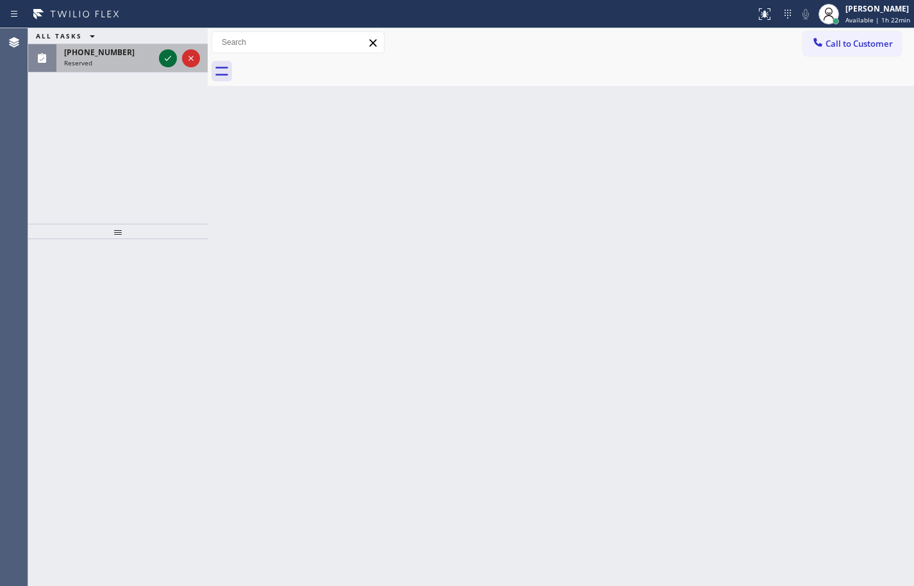
click at [169, 62] on icon at bounding box center [167, 58] width 15 height 15
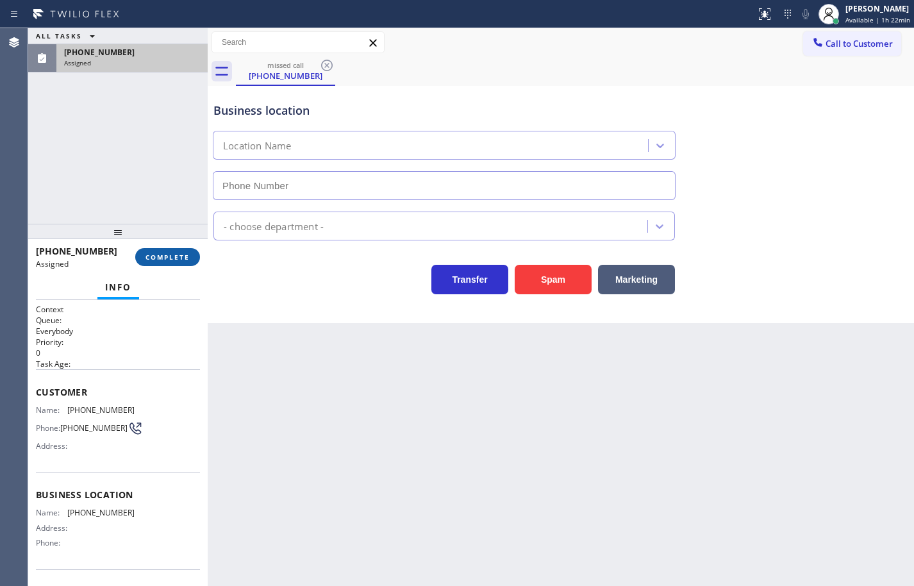
click at [181, 250] on button "COMPLETE" at bounding box center [167, 257] width 65 height 18
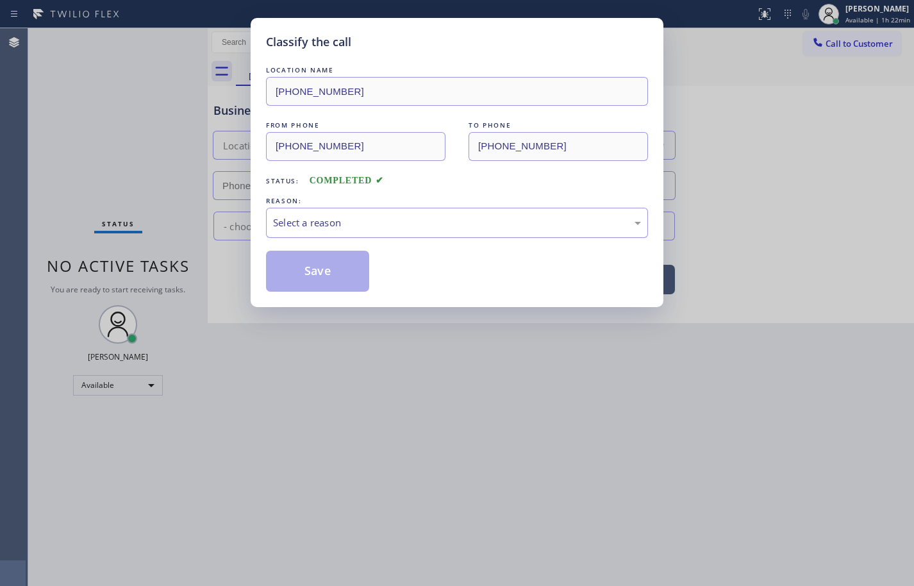
click at [319, 223] on div "Select a reason" at bounding box center [457, 222] width 368 height 15
click at [342, 272] on button "Save" at bounding box center [317, 271] width 103 height 41
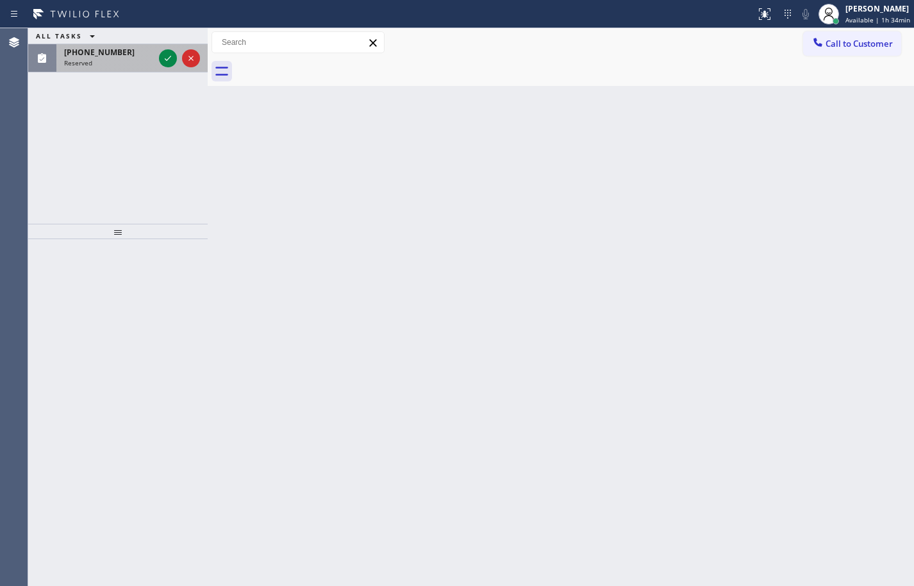
click at [119, 54] on div "[PHONE_NUMBER]" at bounding box center [109, 52] width 90 height 11
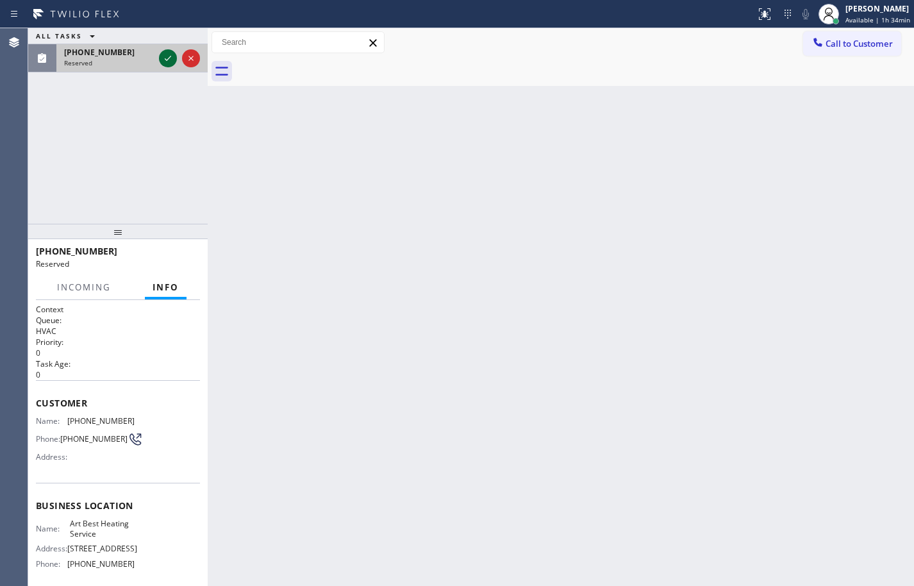
click at [169, 58] on icon at bounding box center [168, 58] width 6 height 5
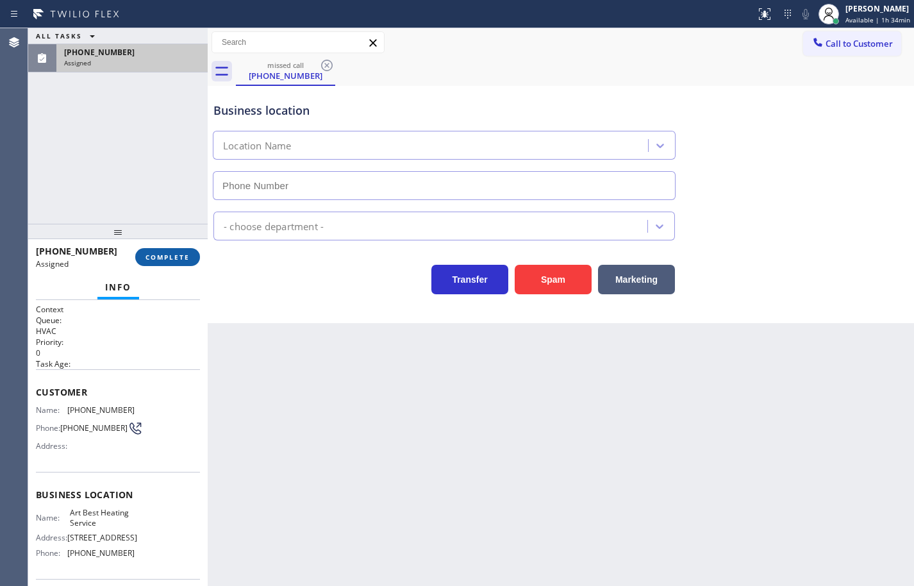
type input "[PHONE_NUMBER]"
click at [174, 257] on span "COMPLETE" at bounding box center [167, 256] width 44 height 9
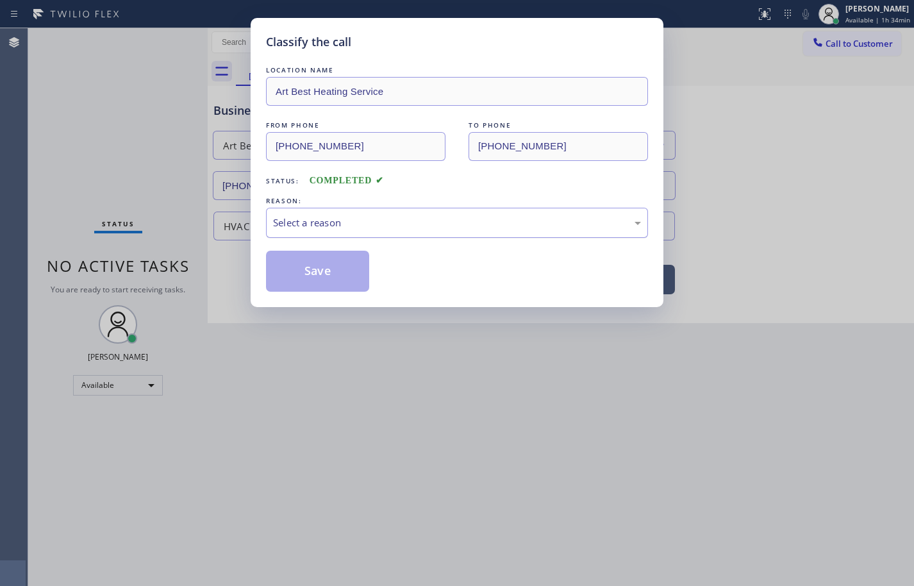
click at [322, 220] on div "Select a reason" at bounding box center [457, 222] width 368 height 15
click at [363, 283] on button "Save" at bounding box center [317, 271] width 103 height 41
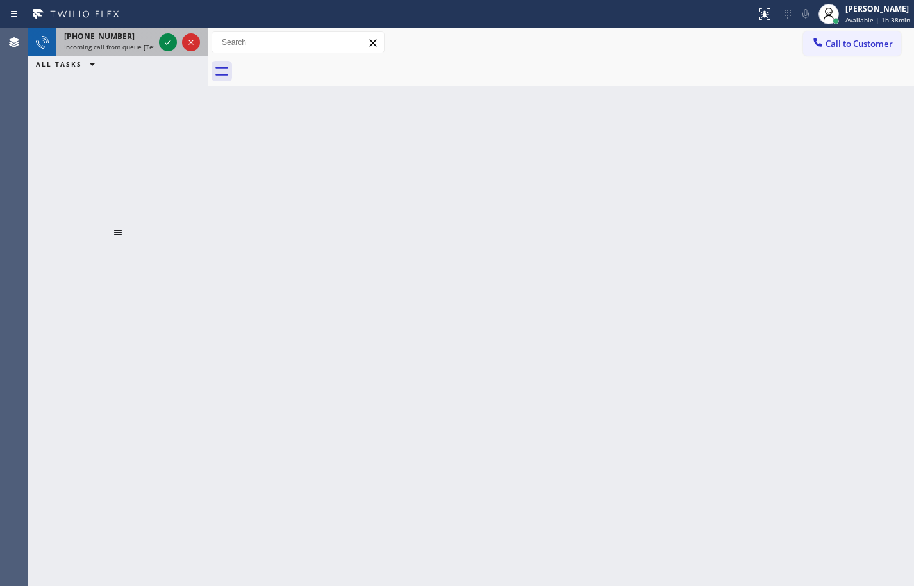
click at [120, 49] on span "Incoming call from queue [Test] All" at bounding box center [117, 46] width 106 height 9
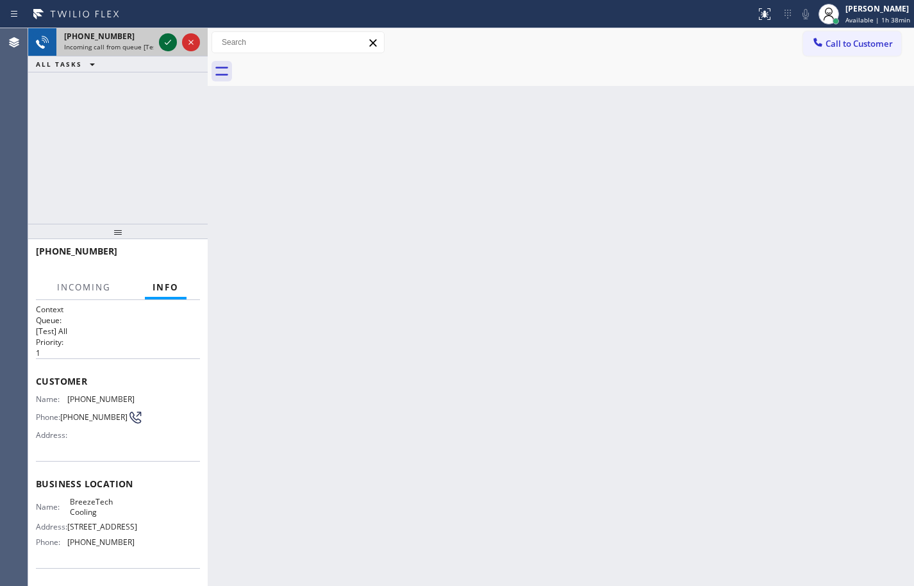
click at [167, 43] on icon at bounding box center [167, 42] width 15 height 15
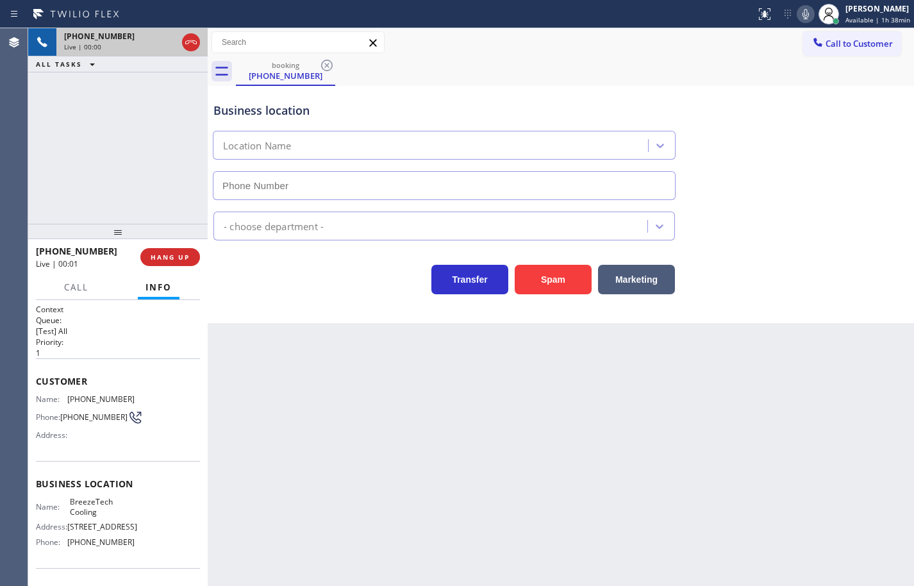
type input "[PHONE_NUMBER]"
click at [117, 145] on div "[PHONE_NUMBER] Live | 00:24 ALL TASKS ALL TASKS ACTIVE TASKS TASKS IN WRAP UP" at bounding box center [117, 125] width 179 height 195
click at [800, 11] on icon at bounding box center [805, 13] width 15 height 15
click at [798, 18] on icon at bounding box center [805, 13] width 15 height 15
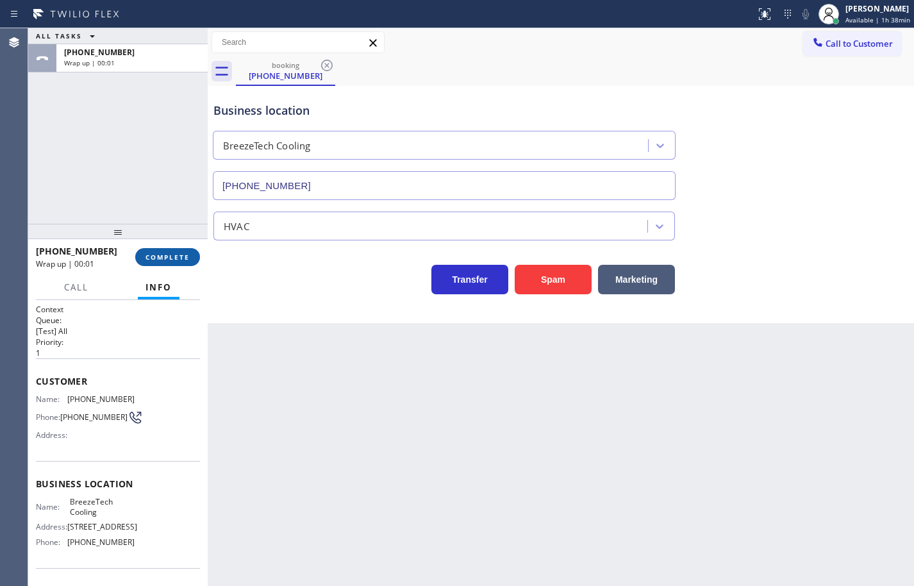
click at [178, 254] on span "COMPLETE" at bounding box center [167, 256] width 44 height 9
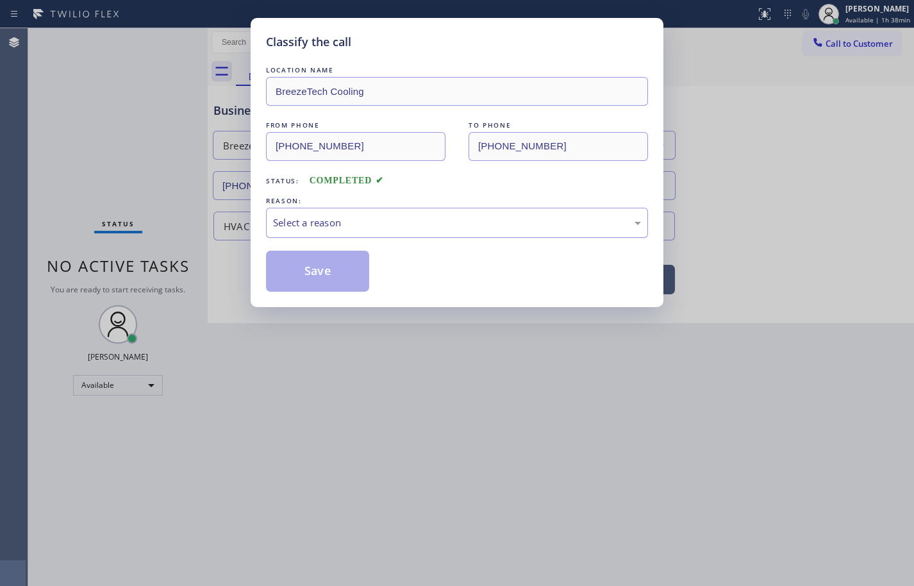
click at [358, 224] on div "Select a reason" at bounding box center [457, 222] width 368 height 15
click at [341, 277] on button "Save" at bounding box center [317, 271] width 103 height 41
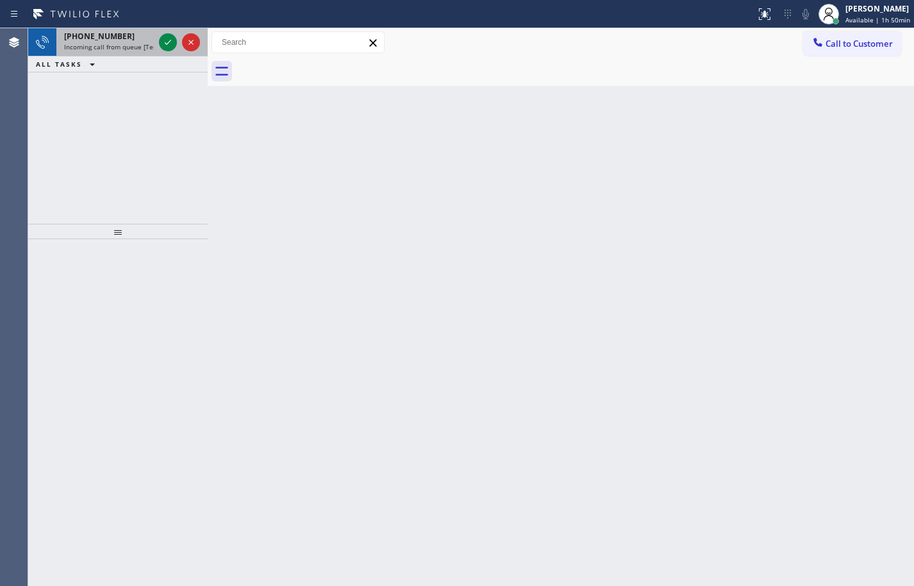
drag, startPoint x: 110, startPoint y: 44, endPoint x: 142, endPoint y: 44, distance: 32.0
click at [110, 44] on span "Incoming call from queue [Test] All" at bounding box center [117, 46] width 106 height 9
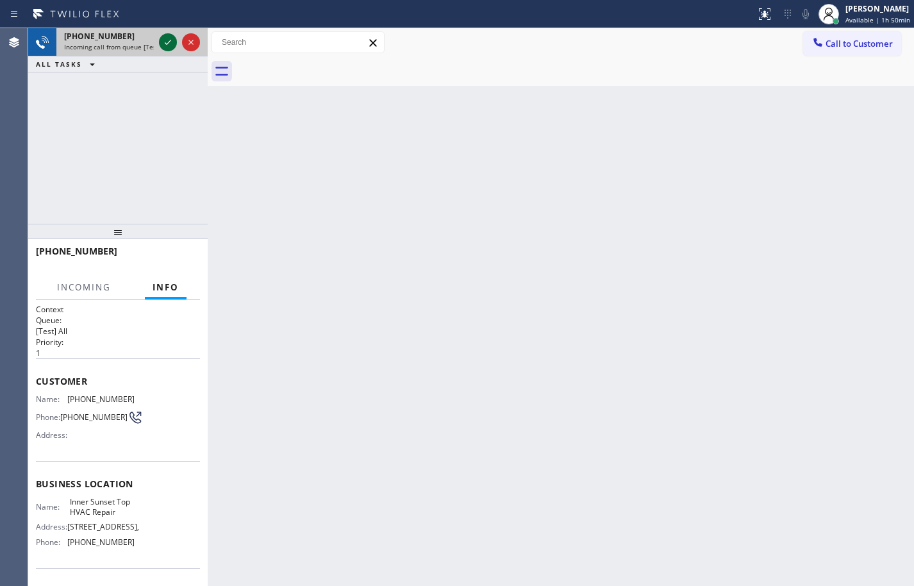
click at [168, 42] on icon at bounding box center [167, 42] width 15 height 15
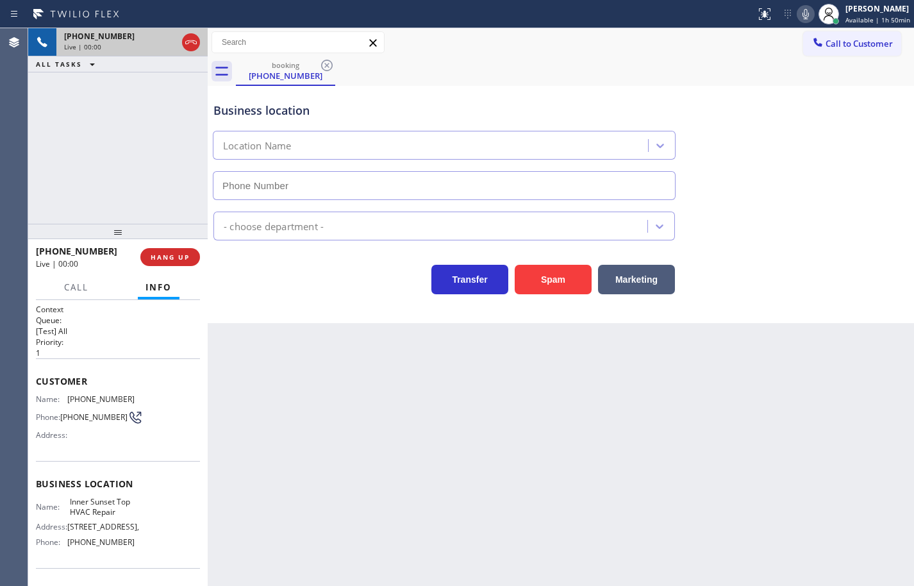
type input "[PHONE_NUMBER]"
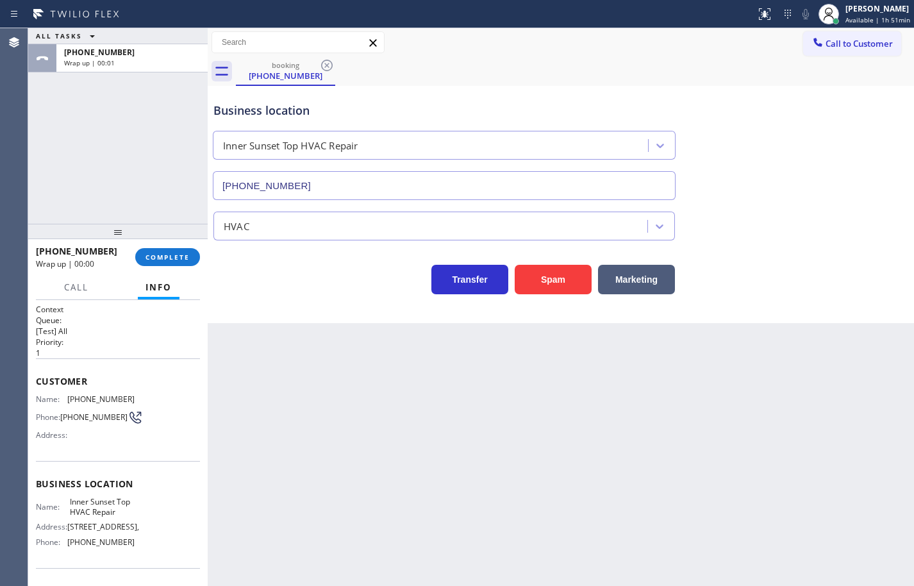
click at [136, 552] on div "Name: Inner Sunset Top HVAC Repair Address: [STREET_ADDRESS][GEOGRAPHIC_DATA] P…" at bounding box center [118, 524] width 164 height 55
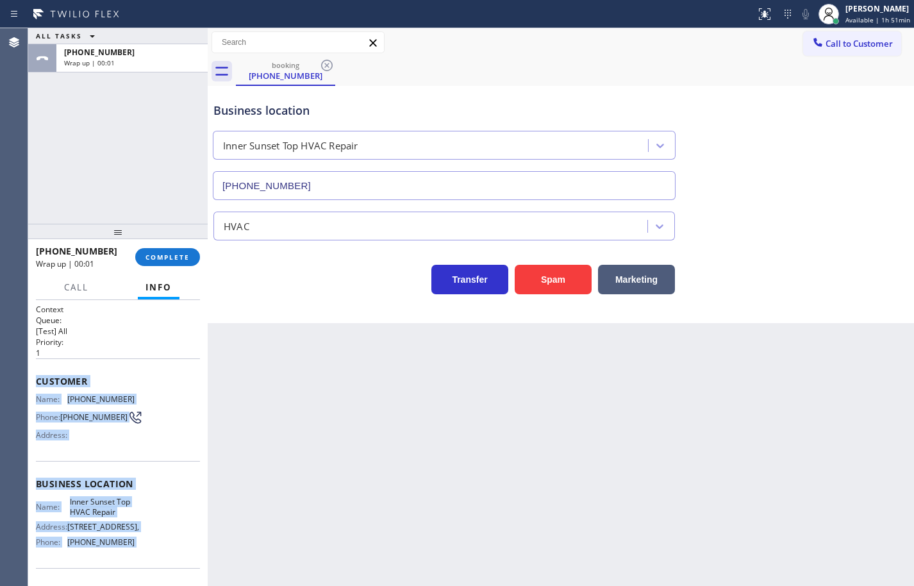
copy div "Customer Name: [PHONE_NUMBER] Phone: [PHONE_NUMBER] Address: Business location …"
drag, startPoint x: 136, startPoint y: 552, endPoint x: 53, endPoint y: 377, distance: 193.2
click at [53, 377] on div "Context Queue: [Test] All Priority: 1 Customer Name: [PHONE_NUMBER] Phone: [PHO…" at bounding box center [118, 484] width 164 height 361
click at [189, 257] on span "COMPLETE" at bounding box center [167, 256] width 44 height 9
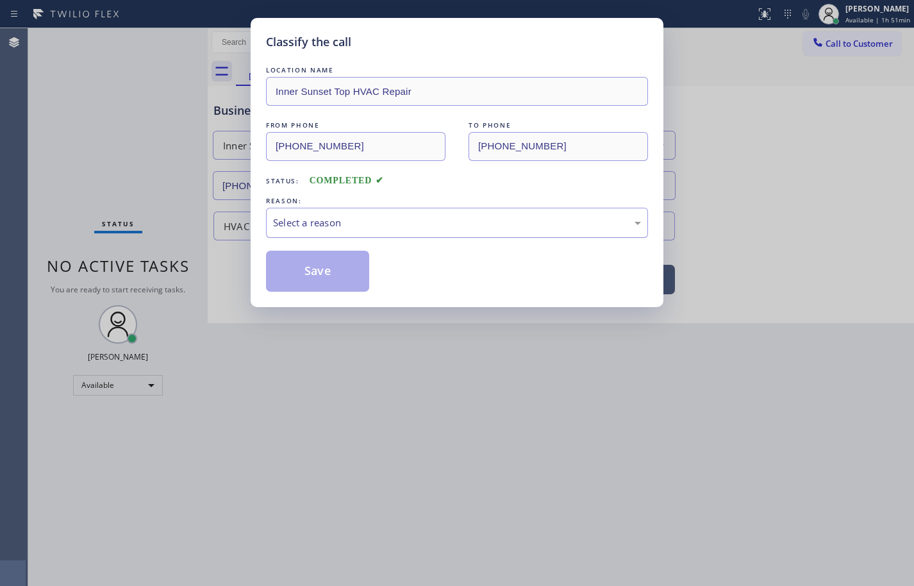
click at [345, 211] on div "Select a reason" at bounding box center [457, 223] width 382 height 30
click at [340, 274] on button "Save" at bounding box center [317, 271] width 103 height 41
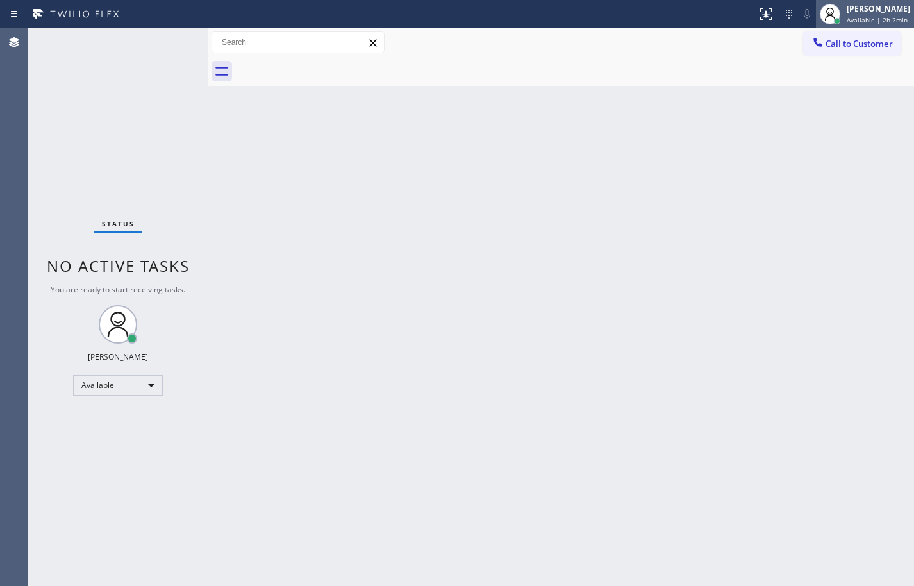
click at [889, 16] on span "Available | 2h 2min" at bounding box center [876, 19] width 61 height 9
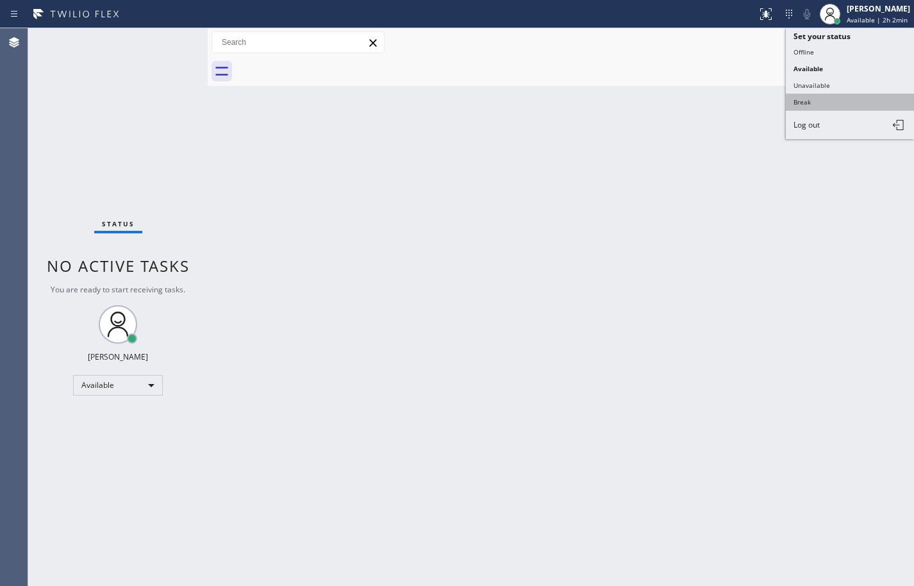
drag, startPoint x: 847, startPoint y: 94, endPoint x: 849, endPoint y: 88, distance: 6.7
click at [847, 94] on button "Break" at bounding box center [850, 102] width 128 height 17
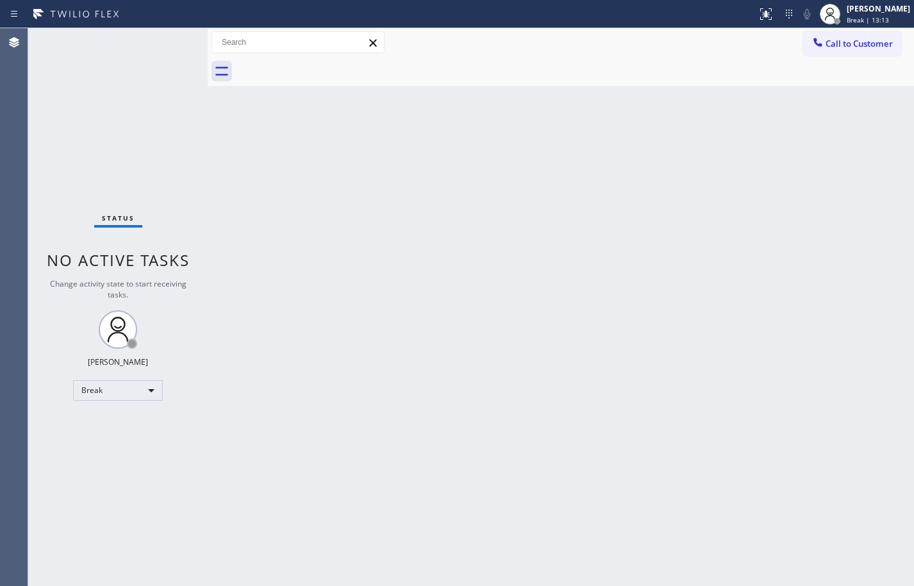
click at [501, 223] on div "Back to Dashboard Change Sender ID Customers Technicians Select a contact Outbo…" at bounding box center [561, 306] width 706 height 557
click at [678, 175] on div "Back to Dashboard Change Sender ID Customers Technicians Select a contact Outbo…" at bounding box center [561, 306] width 706 height 557
click at [900, 23] on div "Break | 14:49" at bounding box center [877, 19] width 63 height 9
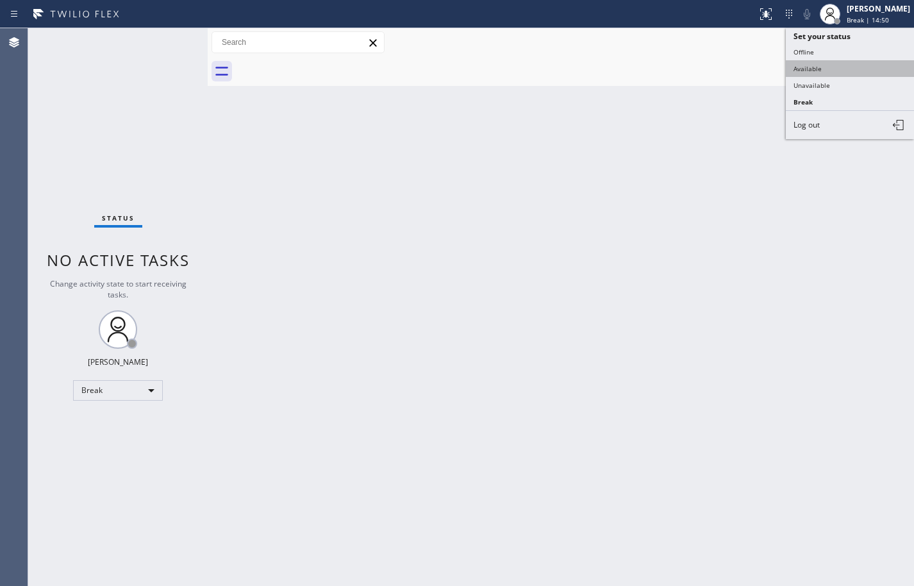
click at [856, 69] on button "Available" at bounding box center [850, 68] width 128 height 17
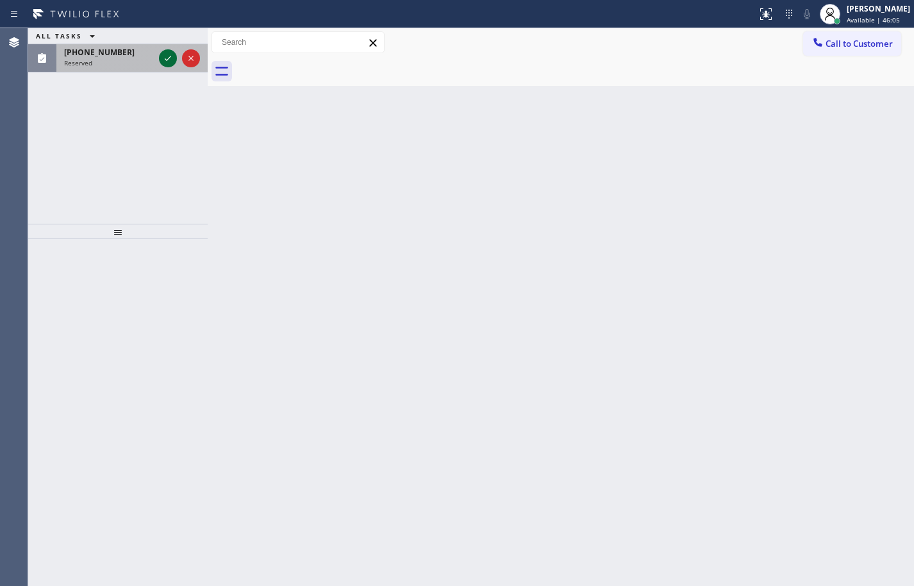
click at [168, 58] on icon at bounding box center [167, 58] width 15 height 15
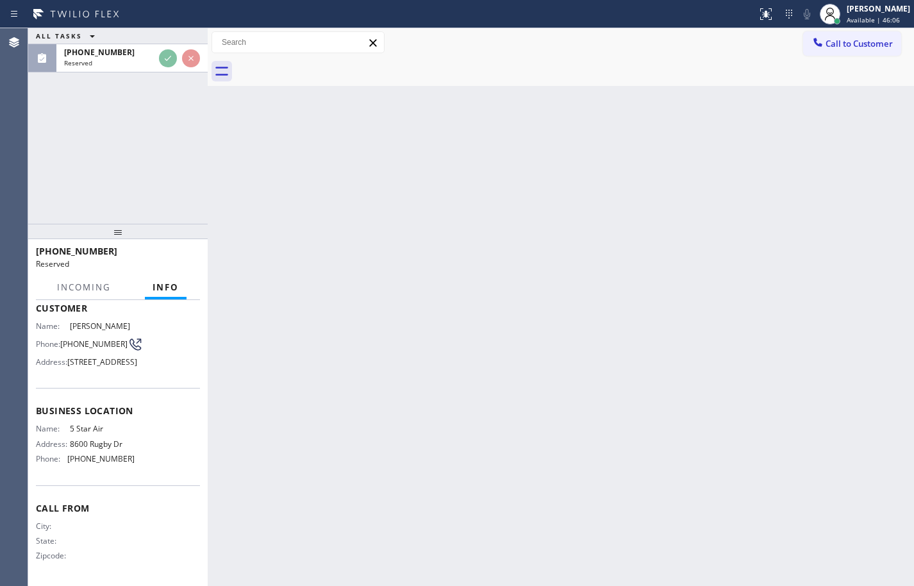
scroll to position [128, 0]
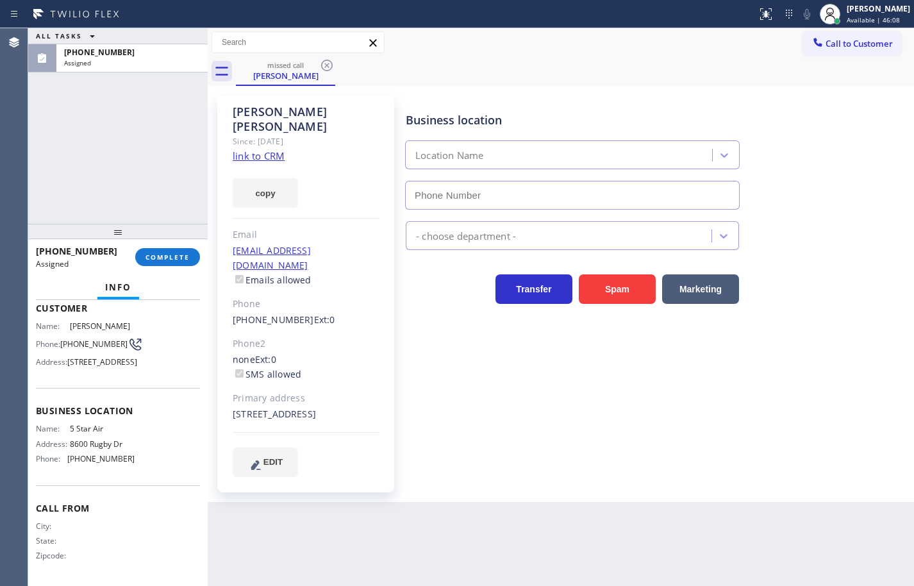
type input "[PHONE_NUMBER]"
click at [267, 149] on link "link to CRM" at bounding box center [259, 155] width 52 height 13
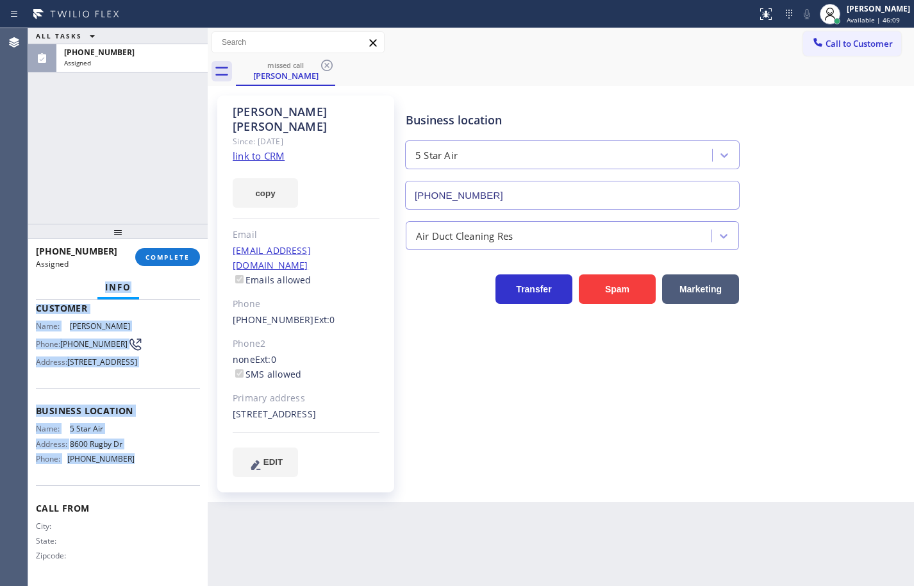
scroll to position [0, 0]
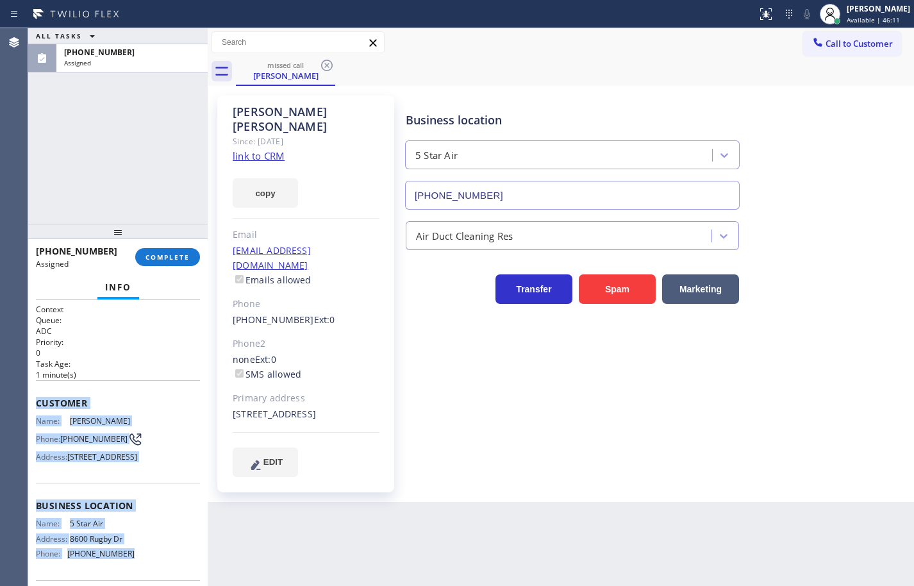
drag, startPoint x: 135, startPoint y: 465, endPoint x: 36, endPoint y: 388, distance: 125.6
click at [36, 388] on div "Context Queue: ADC Priority: 0 Task Age: [DEMOGRAPHIC_DATA] minute(s) Customer …" at bounding box center [118, 490] width 164 height 373
copy div "Customer Name: [PERSON_NAME] Phone: [PHONE_NUMBER] Address: [STREET_ADDRESS] Bu…"
click at [182, 253] on span "COMPLETE" at bounding box center [167, 256] width 44 height 9
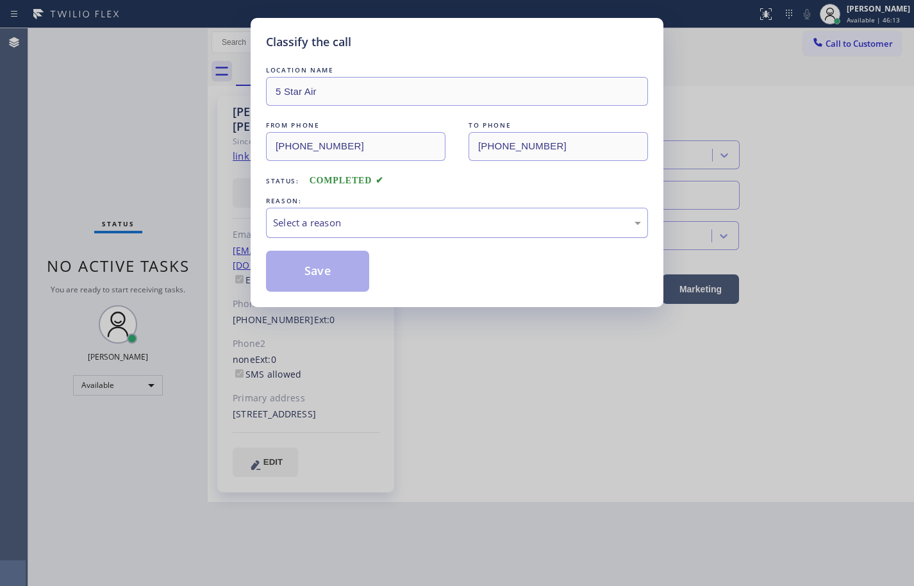
click at [356, 227] on div "Select a reason" at bounding box center [457, 222] width 368 height 15
click at [349, 269] on button "Save" at bounding box center [317, 271] width 103 height 41
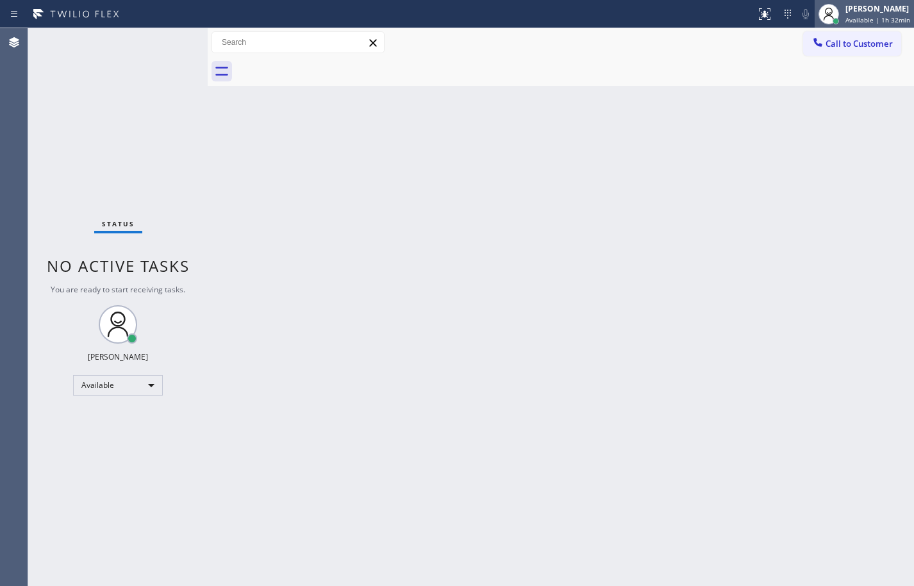
click at [892, 15] on span "Available | 1h 32min" at bounding box center [877, 19] width 65 height 9
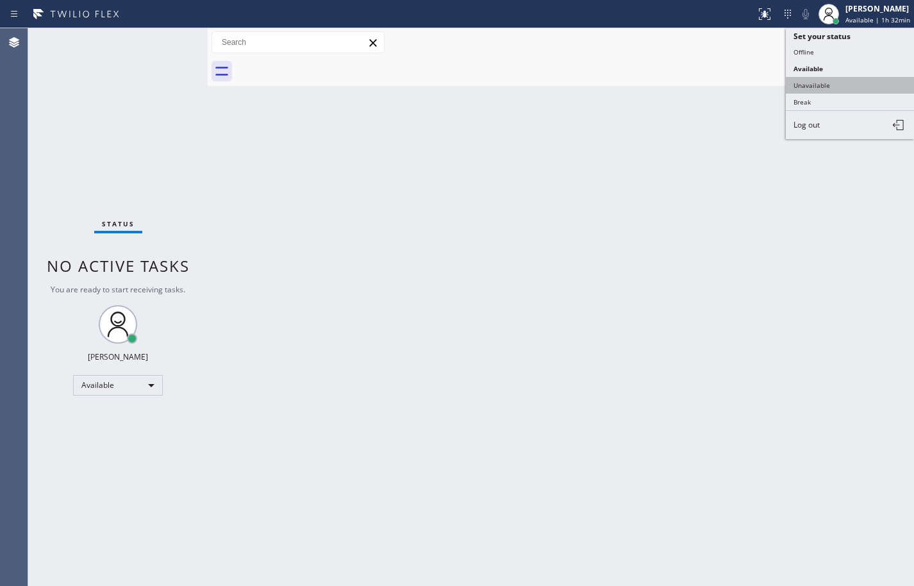
click at [836, 88] on button "Unavailable" at bounding box center [850, 85] width 128 height 17
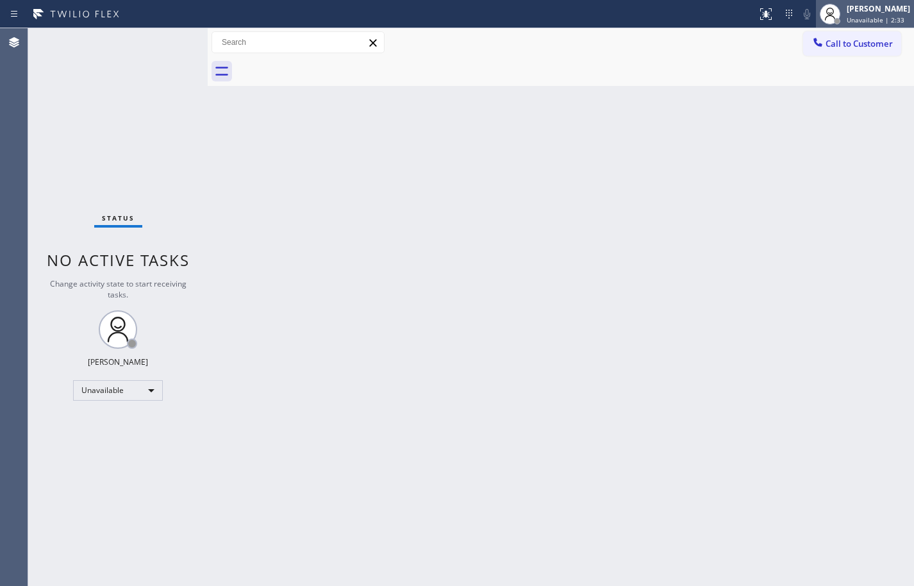
click at [889, 21] on span "Unavailable | 2:33" at bounding box center [875, 19] width 58 height 9
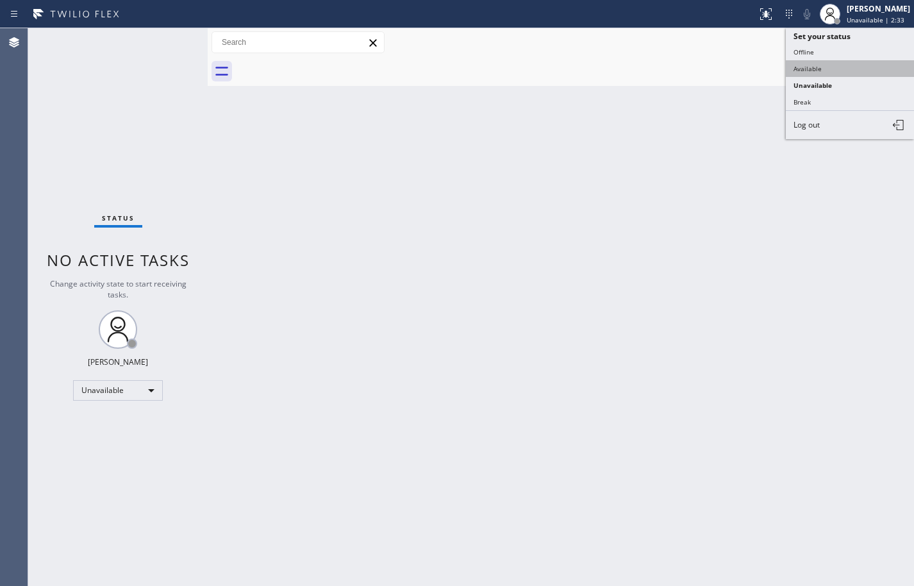
click at [858, 65] on button "Available" at bounding box center [850, 68] width 128 height 17
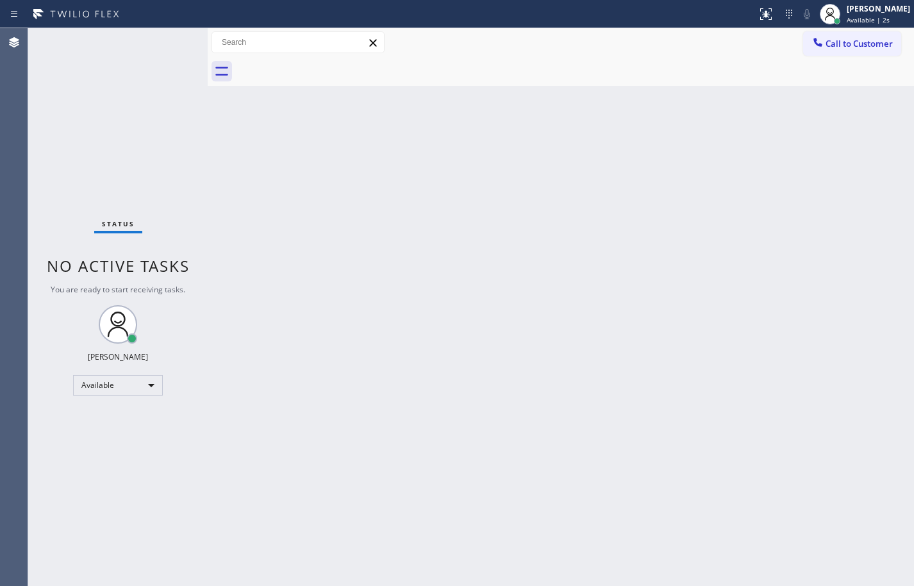
click at [899, 215] on div "Back to Dashboard Change Sender ID Customers Technicians Select a contact Outbo…" at bounding box center [561, 306] width 706 height 557
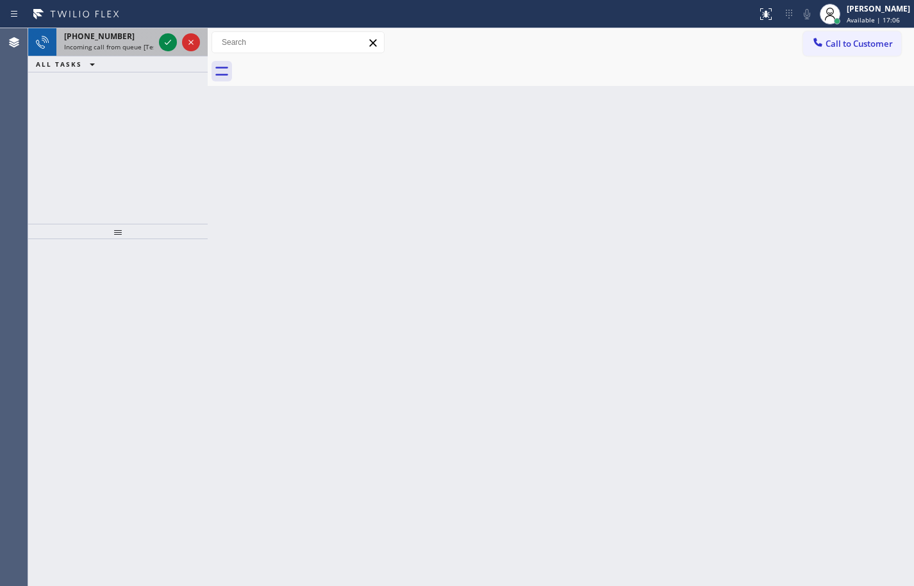
drag, startPoint x: 108, startPoint y: 36, endPoint x: 137, endPoint y: 40, distance: 29.1
click at [108, 36] on span "[PHONE_NUMBER]" at bounding box center [99, 36] width 70 height 11
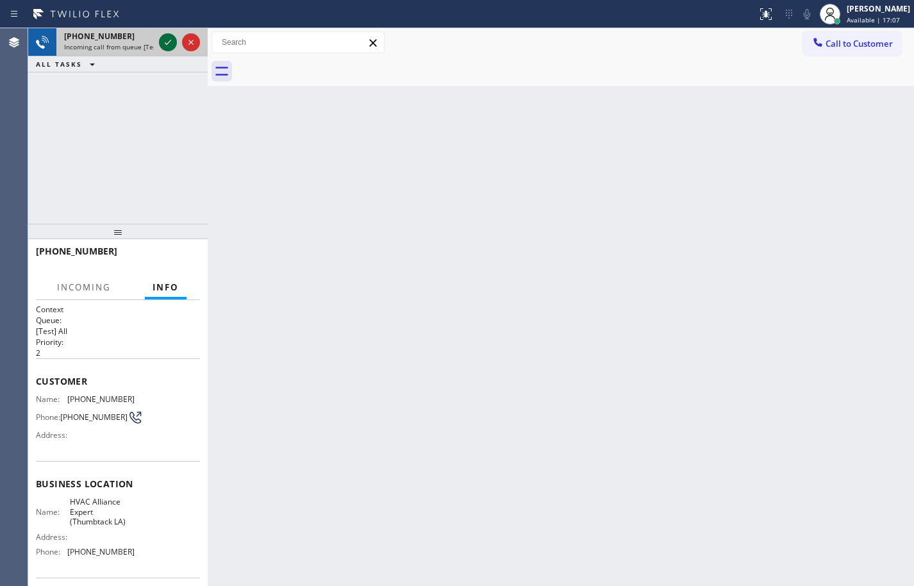
click at [173, 45] on icon at bounding box center [167, 42] width 15 height 15
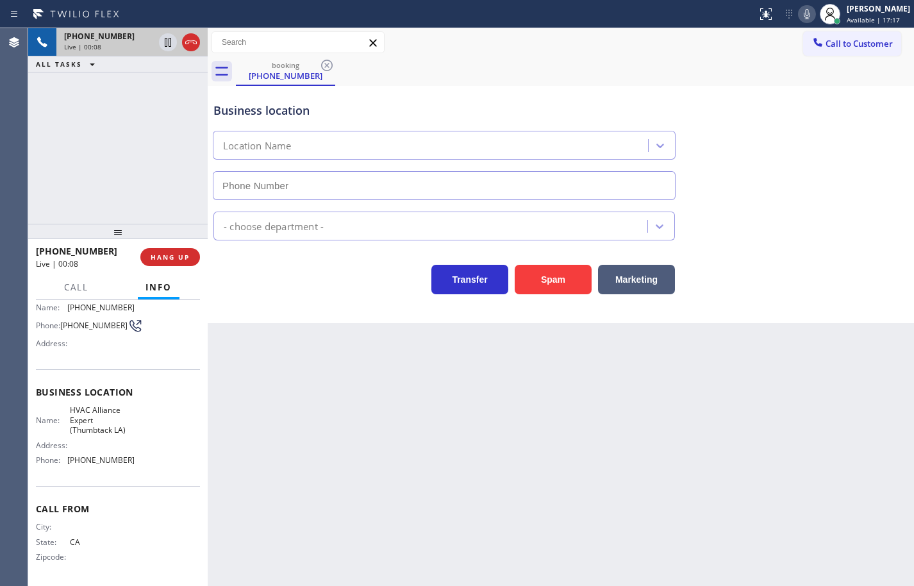
scroll to position [97, 0]
click at [803, 14] on icon at bounding box center [806, 13] width 15 height 15
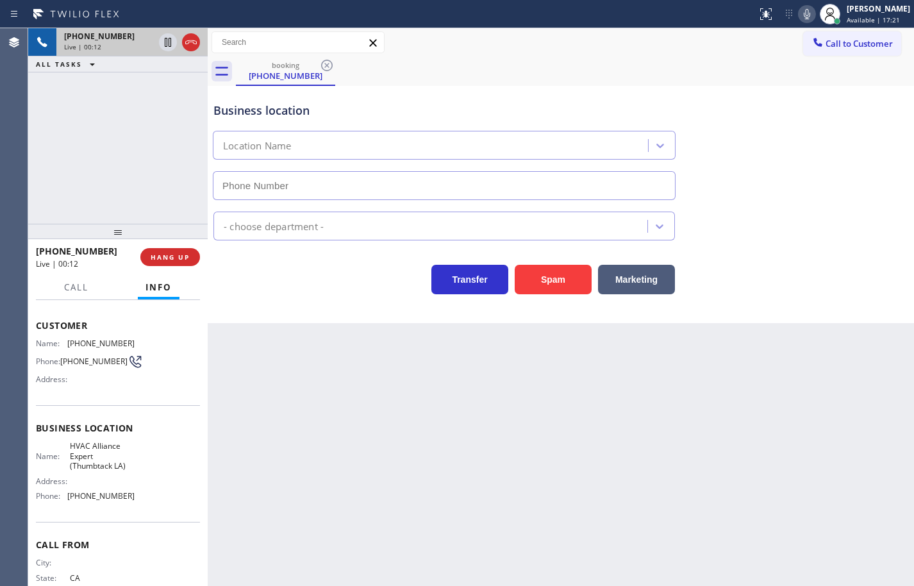
scroll to position [33, 0]
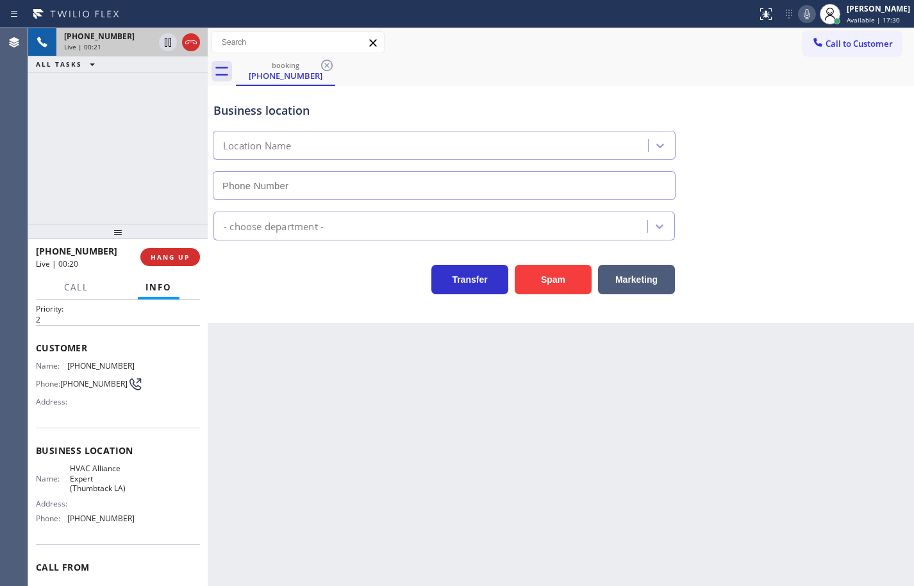
click at [469, 409] on div "Back to Dashboard Change Sender ID Customers Technicians Select a contact Outbo…" at bounding box center [561, 306] width 706 height 557
click at [769, 443] on div "Back to Dashboard Change Sender ID Customers Technicians Select a contact Outbo…" at bounding box center [561, 306] width 706 height 557
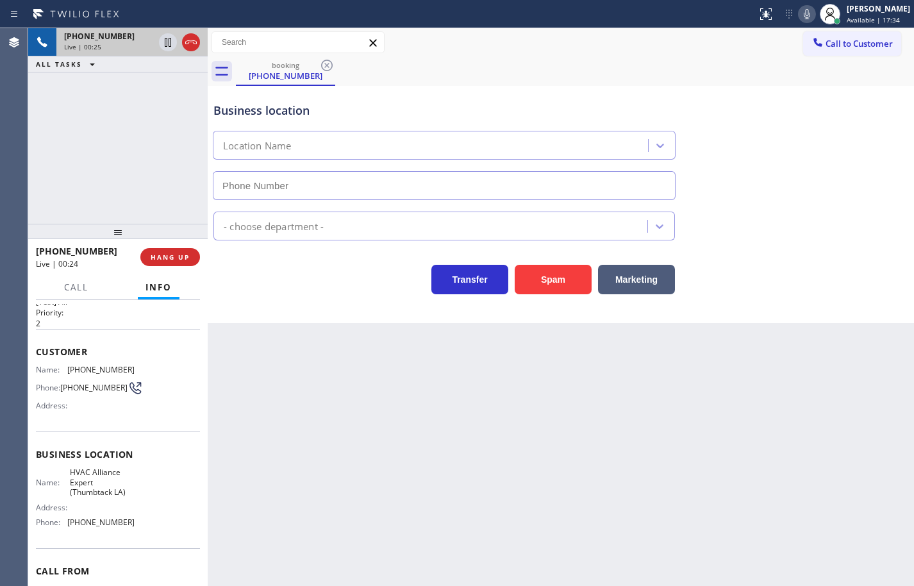
scroll to position [28, 0]
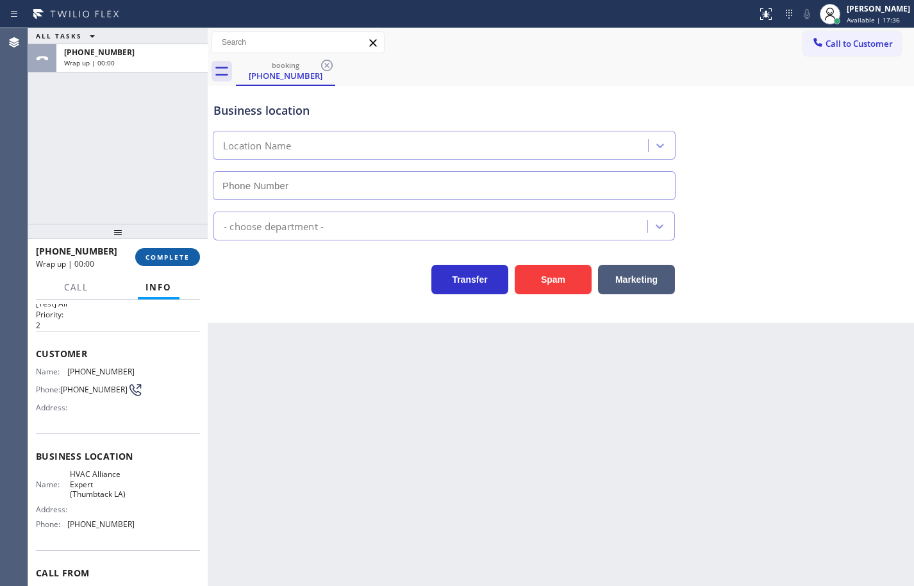
click at [196, 253] on button "COMPLETE" at bounding box center [167, 257] width 65 height 18
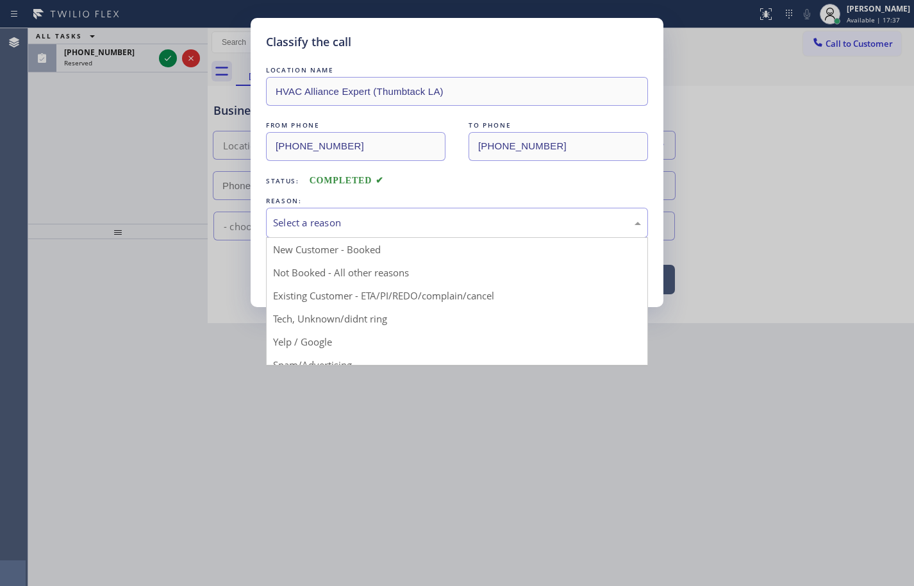
click at [426, 218] on div "Select a reason" at bounding box center [457, 222] width 368 height 15
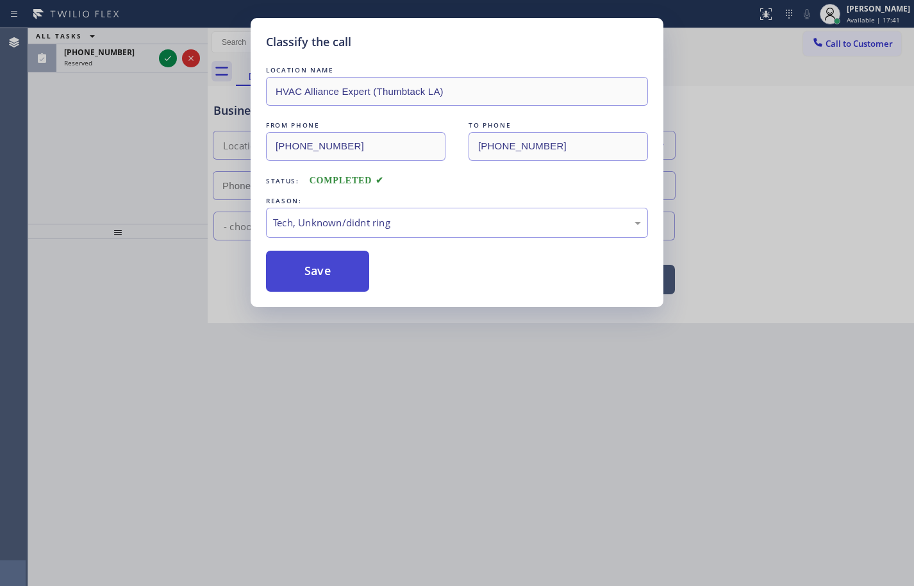
click at [327, 279] on button "Save" at bounding box center [317, 271] width 103 height 41
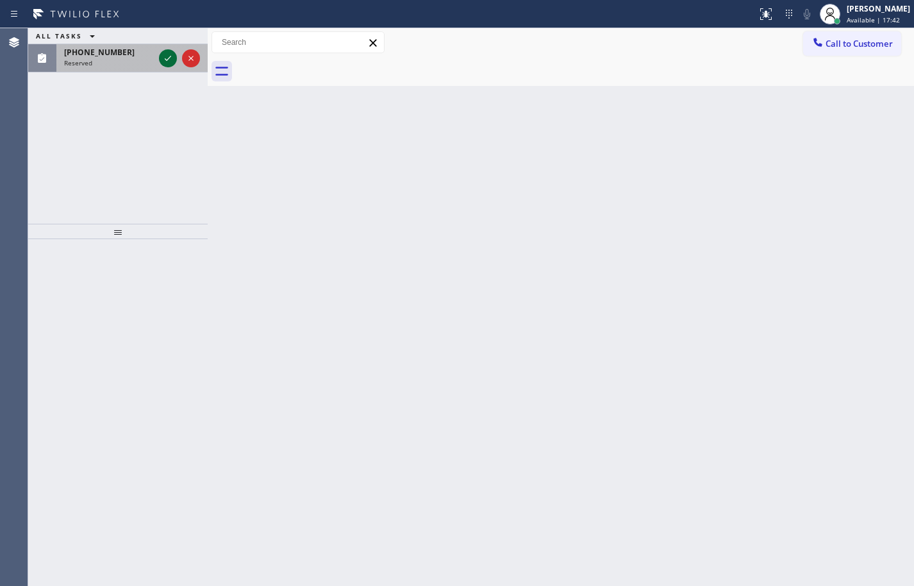
click at [167, 56] on icon at bounding box center [167, 58] width 15 height 15
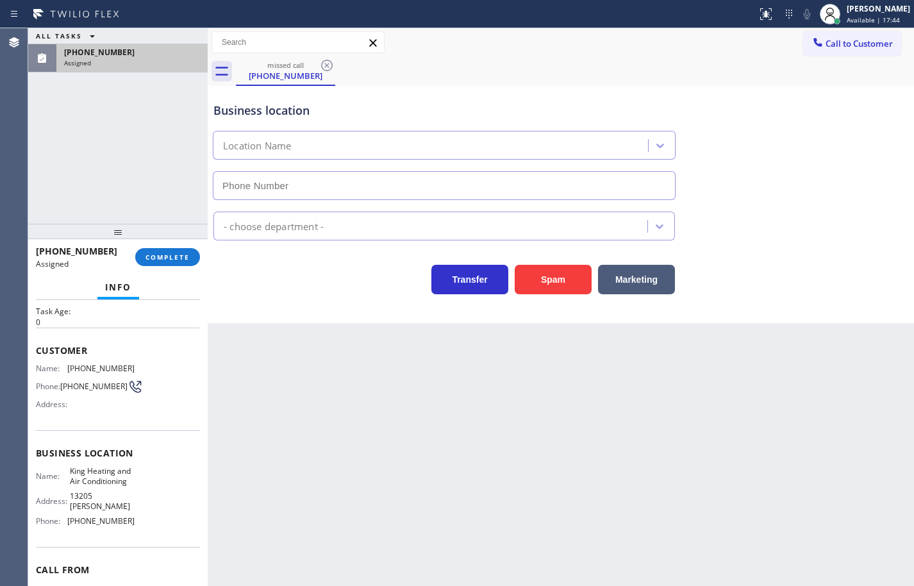
scroll to position [64, 0]
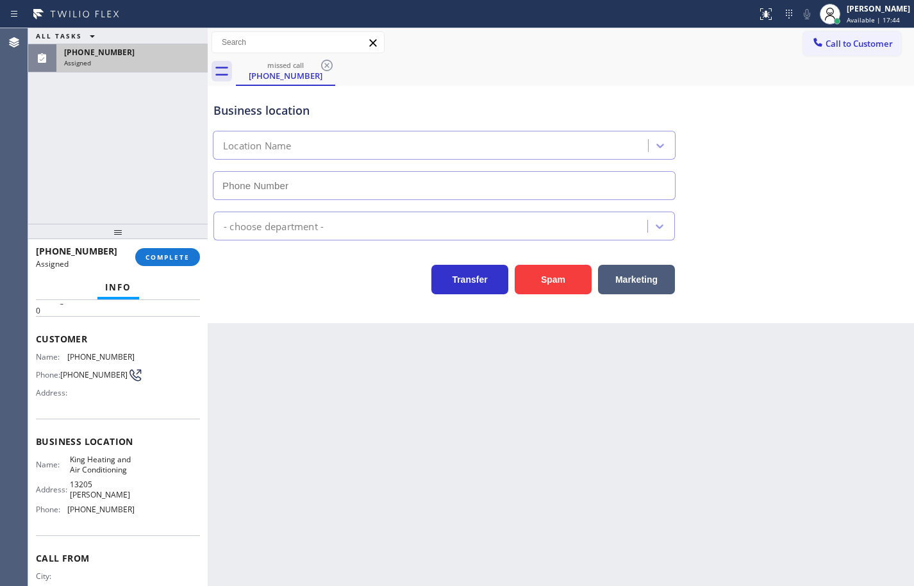
type input "[PHONE_NUMBER]"
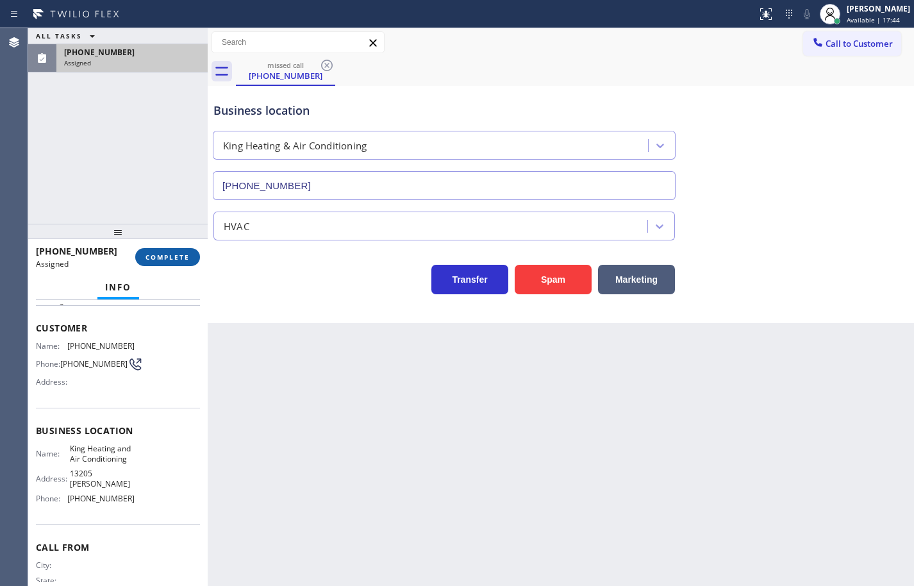
click at [190, 265] on button "COMPLETE" at bounding box center [167, 257] width 65 height 18
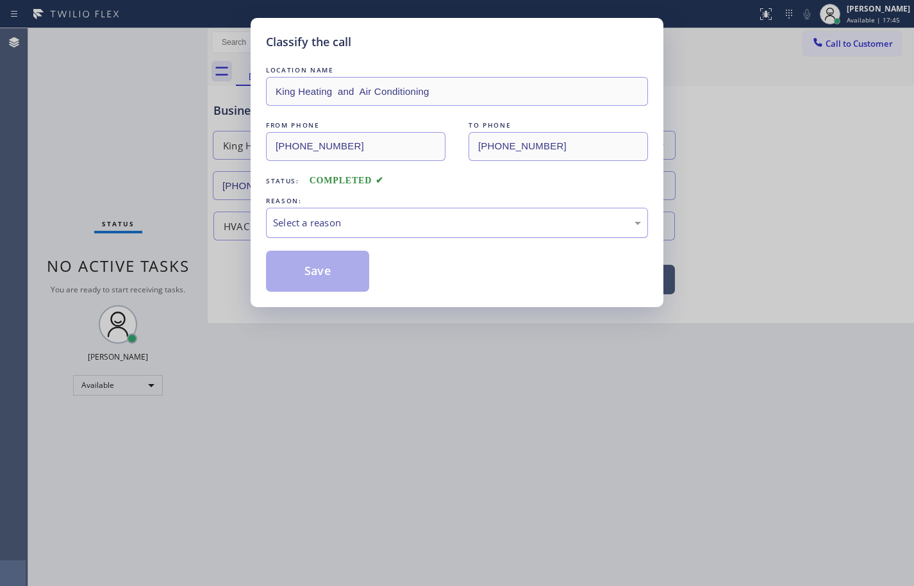
click at [353, 224] on div "Select a reason" at bounding box center [457, 222] width 368 height 15
click at [336, 258] on button "Save" at bounding box center [317, 271] width 103 height 41
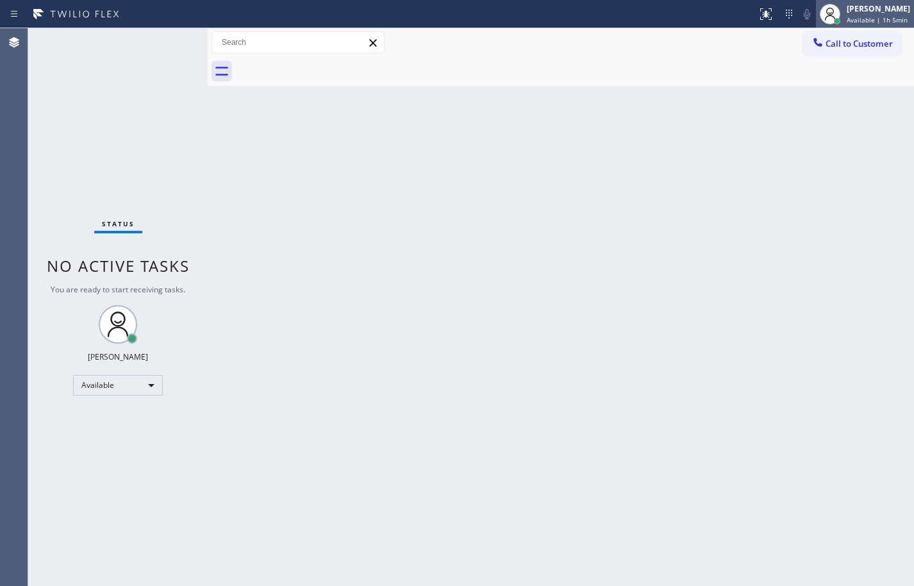
click at [892, 22] on span "Available | 1h 5min" at bounding box center [876, 19] width 61 height 9
click at [723, 266] on div "Back to Dashboard Change Sender ID Customers Technicians Select a contact Outbo…" at bounding box center [561, 306] width 706 height 557
click at [907, 21] on div "Available | 1h 6min" at bounding box center [877, 19] width 63 height 9
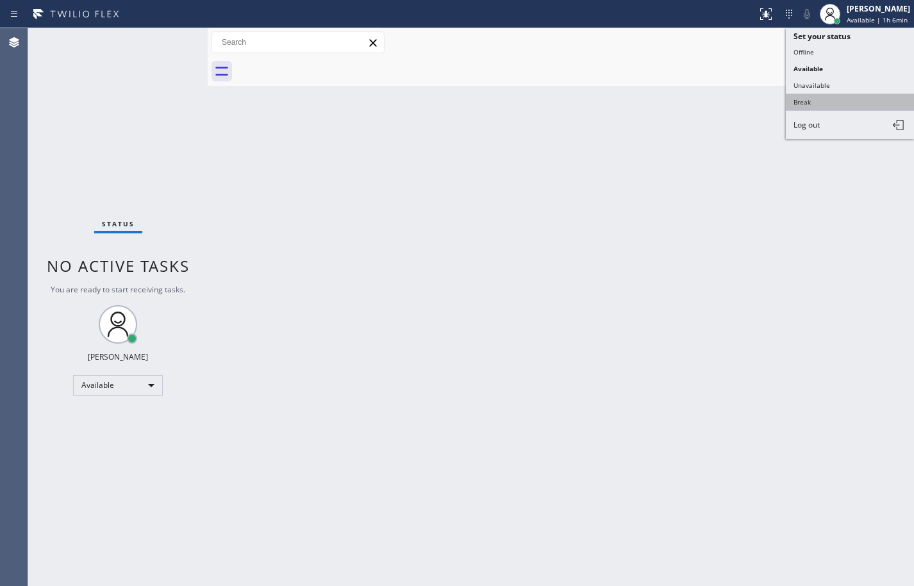
click at [837, 104] on button "Break" at bounding box center [850, 102] width 128 height 17
